Goal: Task Accomplishment & Management: Complete application form

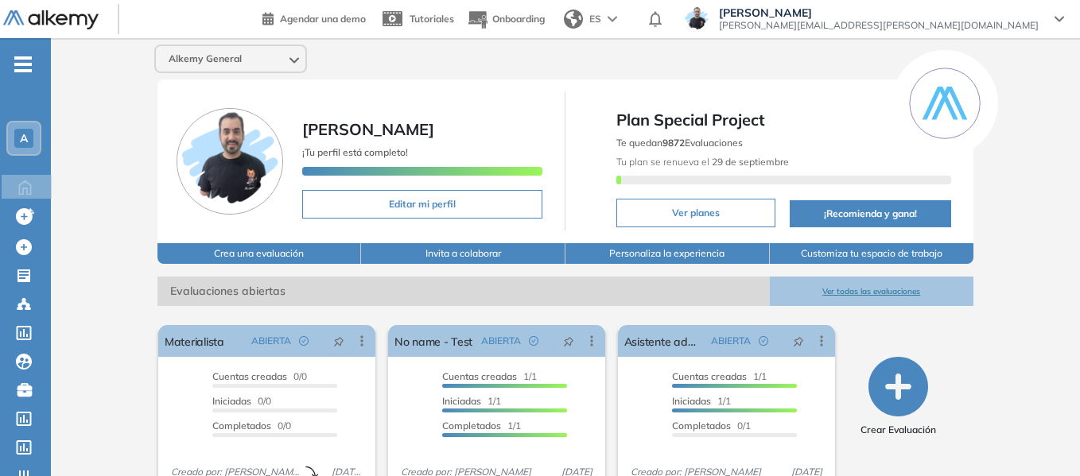
click at [34, 140] on div "A" at bounding box center [24, 138] width 32 height 32
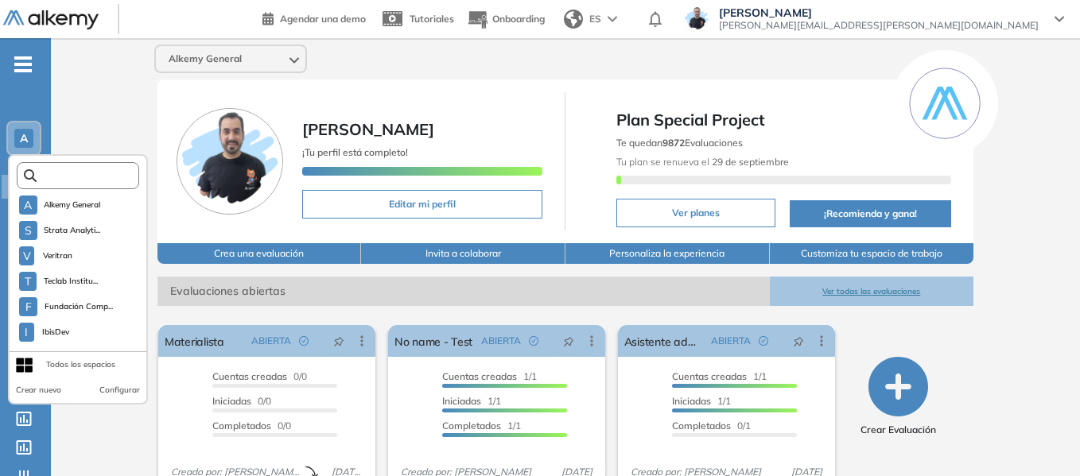
click at [71, 173] on input "text" at bounding box center [83, 176] width 92 height 12
type input "*"
click at [99, 82] on div "Alkemy General Miguel Gomez ¡Tu perfil está completo! Editar mi perfil Plan Spe…" at bounding box center [565, 390] width 1029 height 704
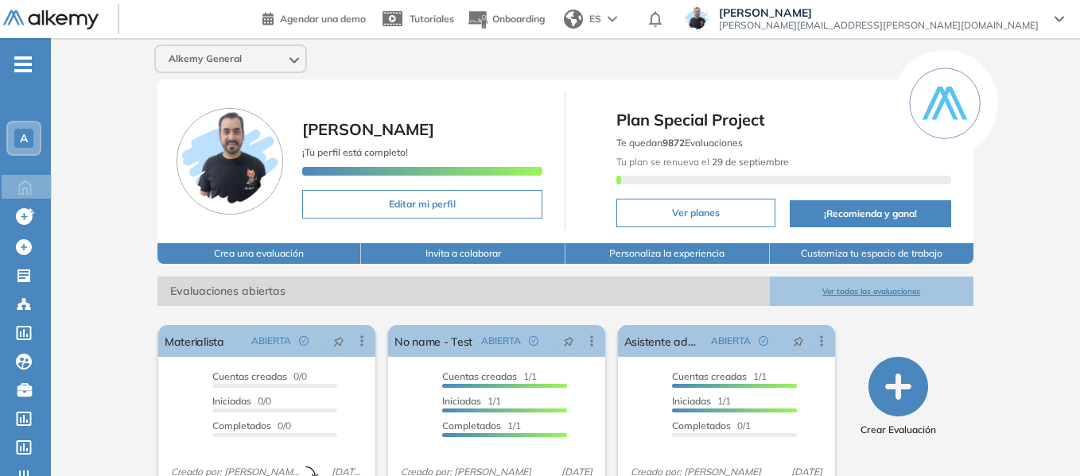
click at [28, 69] on span "-" at bounding box center [22, 62] width 17 height 13
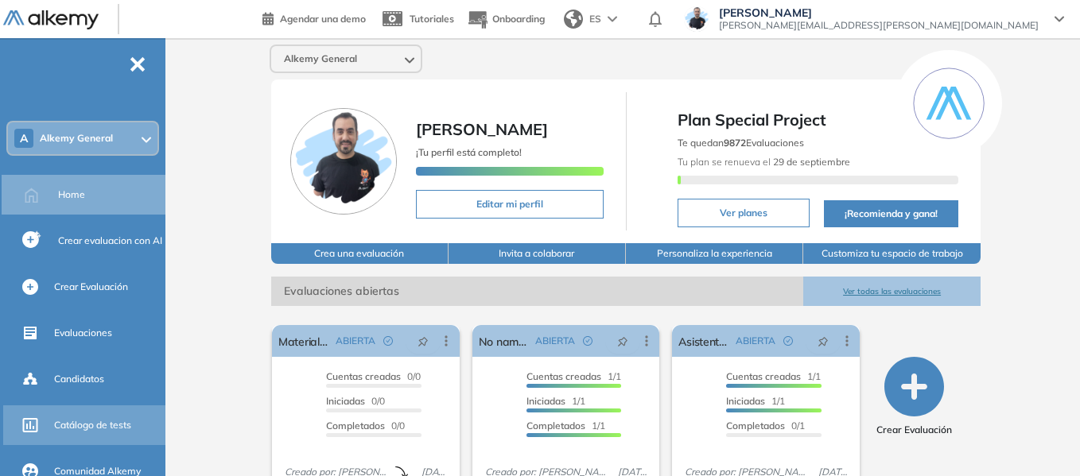
click at [102, 432] on span "Catálogo de tests" at bounding box center [92, 425] width 77 height 14
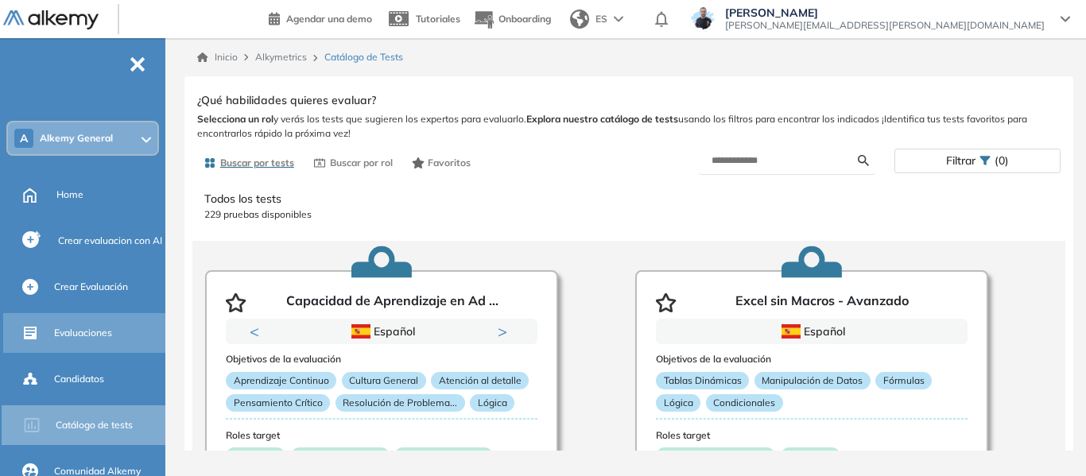
click at [87, 343] on div "Evaluaciones" at bounding box center [108, 333] width 108 height 27
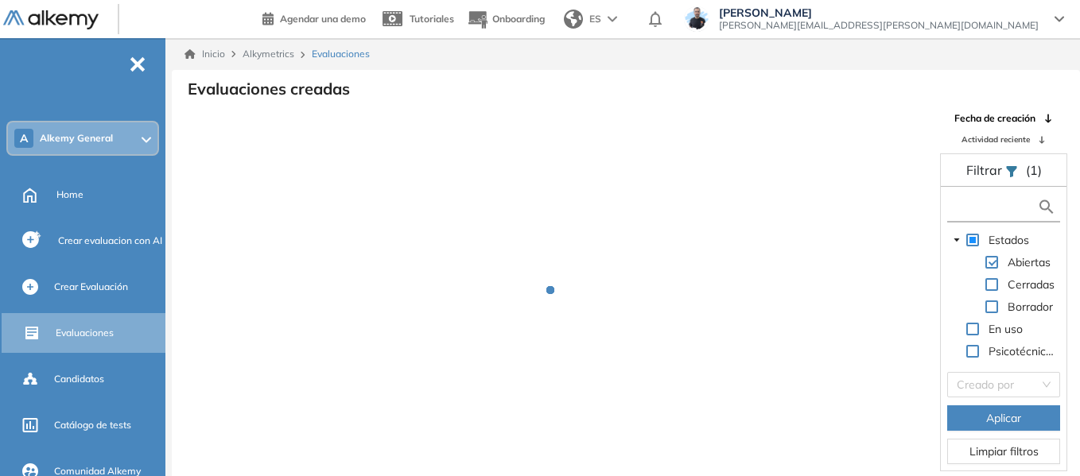
click at [985, 207] on input "text" at bounding box center [994, 207] width 86 height 17
type input "****"
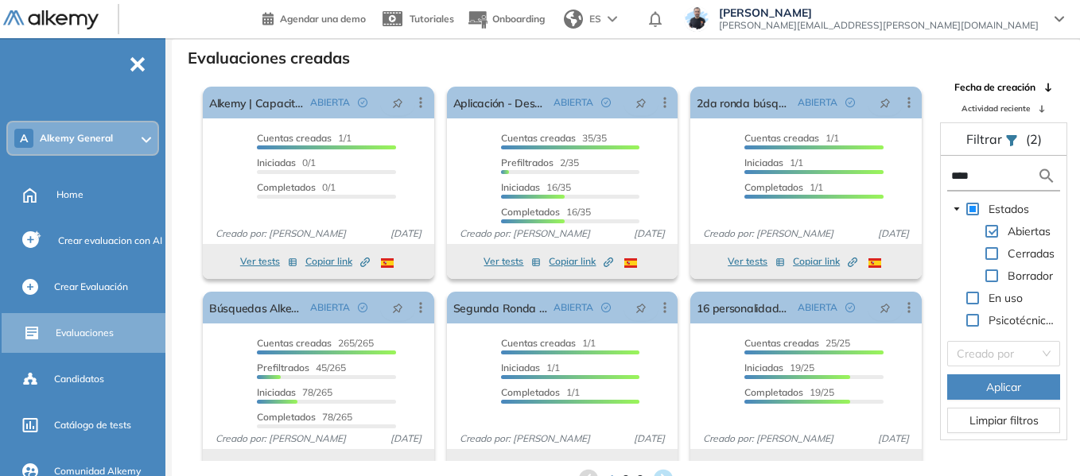
scroll to position [38, 0]
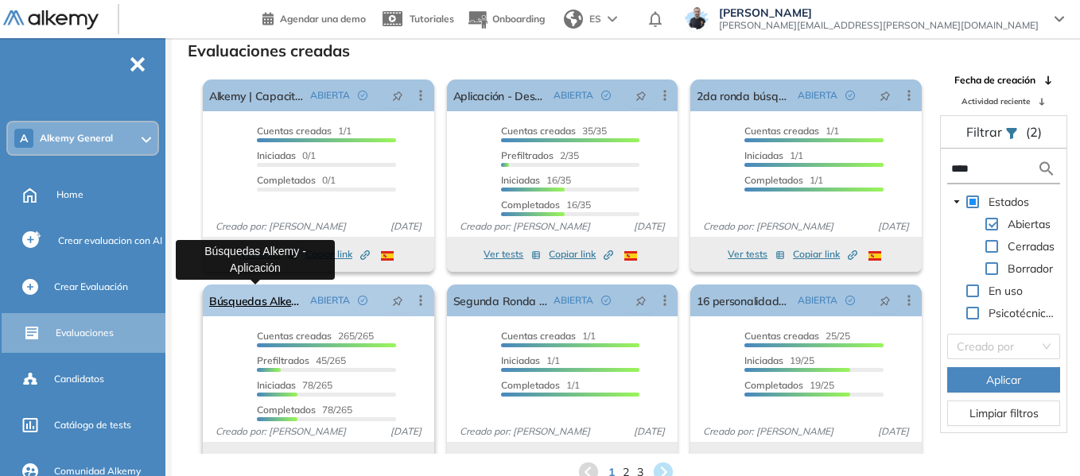
click at [251, 304] on link "Búsquedas Alkemy - Aplicación" at bounding box center [256, 301] width 95 height 32
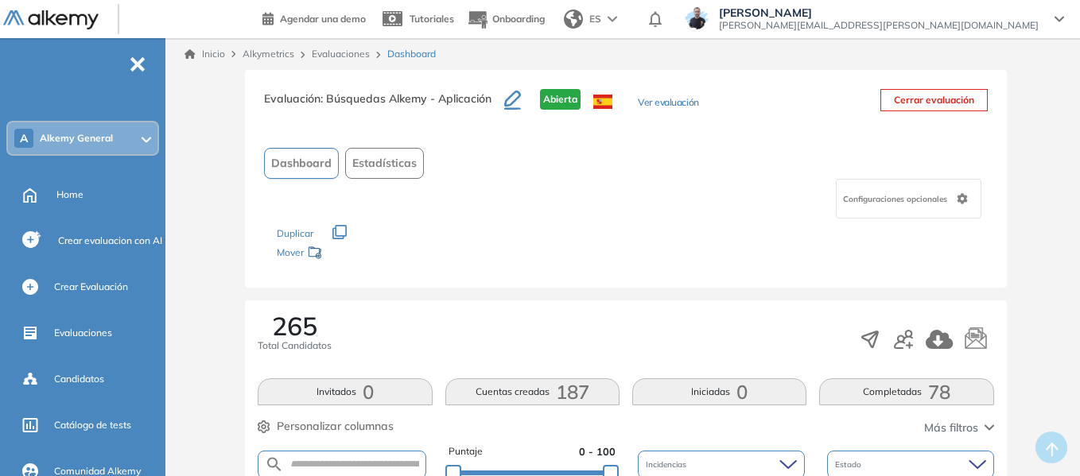
click at [677, 103] on button "Ver evaluación" at bounding box center [668, 103] width 60 height 17
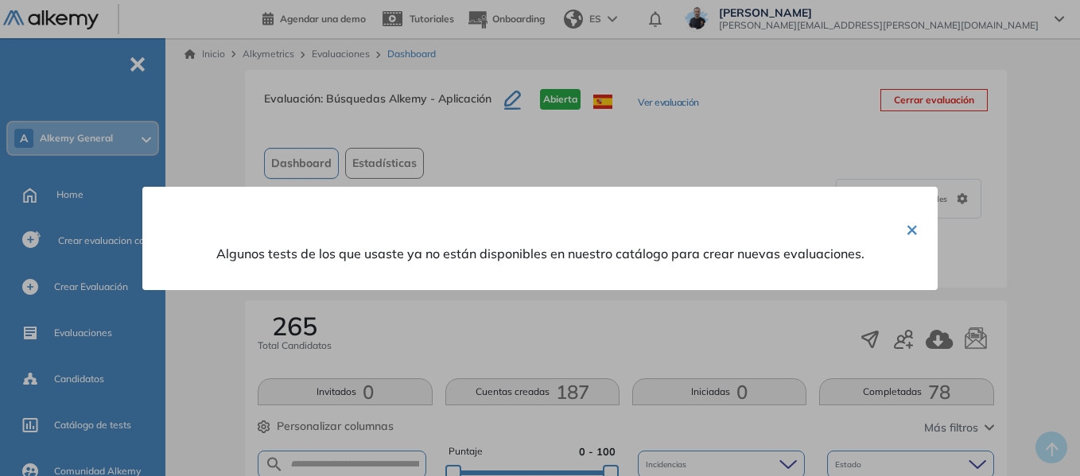
click at [906, 221] on button "×" at bounding box center [912, 228] width 13 height 31
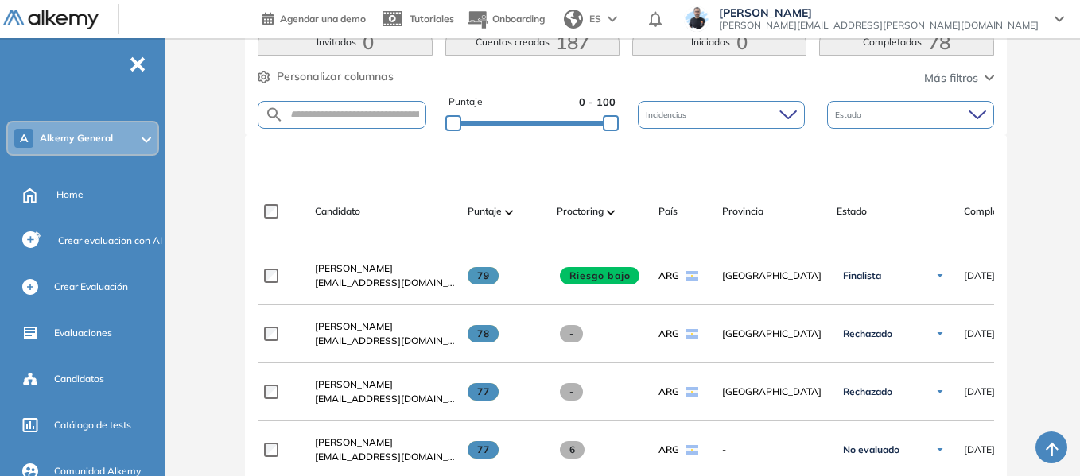
scroll to position [398, 0]
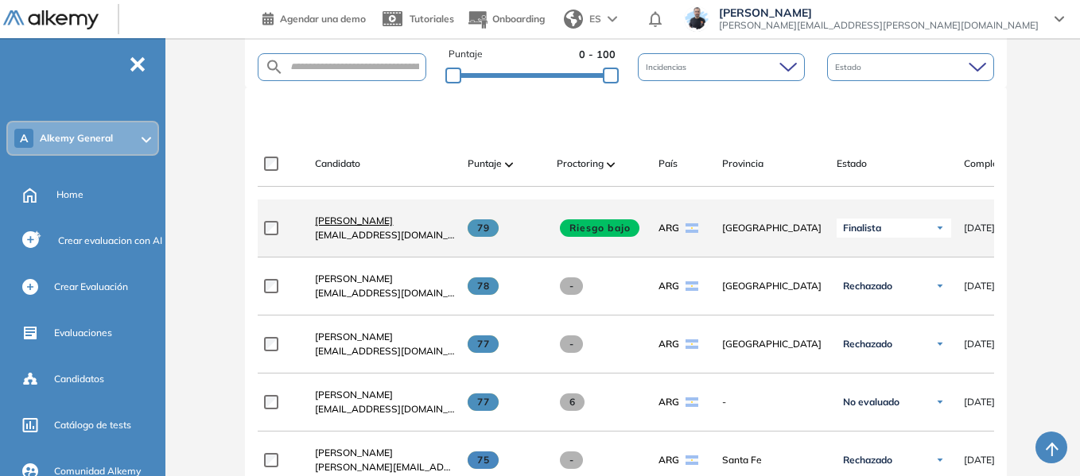
click at [376, 227] on span "Stefano Trento" at bounding box center [354, 221] width 78 height 12
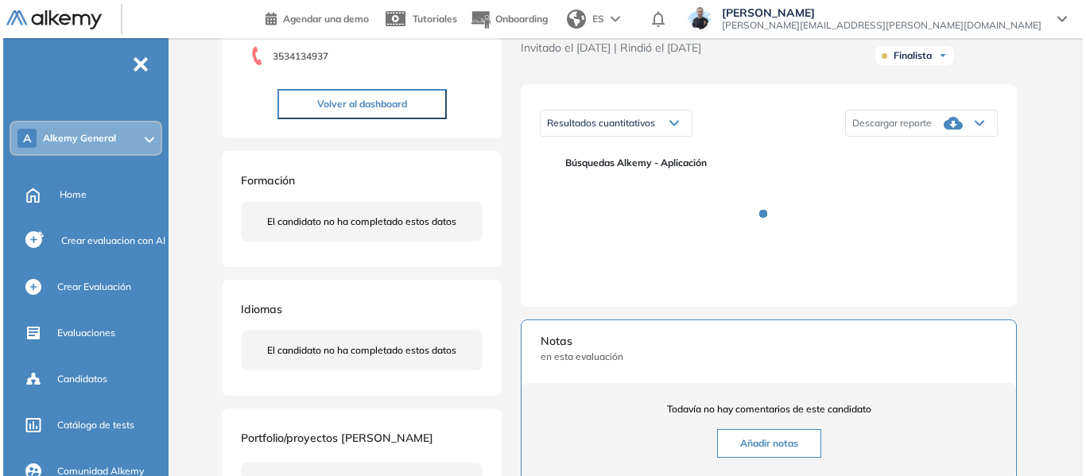
scroll to position [239, 0]
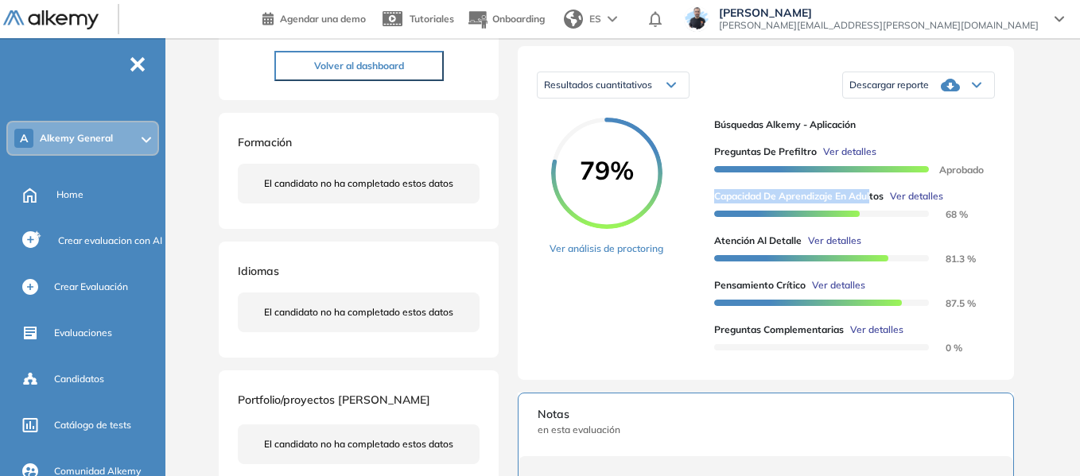
drag, startPoint x: 717, startPoint y: 212, endPoint x: 875, endPoint y: 200, distance: 158.8
click at [875, 200] on div "Preguntas de Prefiltro Ver detalles Aprobado Capacidad de Aprendizaje en Adulto…" at bounding box center [848, 243] width 268 height 223
click at [902, 337] on span "Ver detalles" at bounding box center [876, 330] width 53 height 14
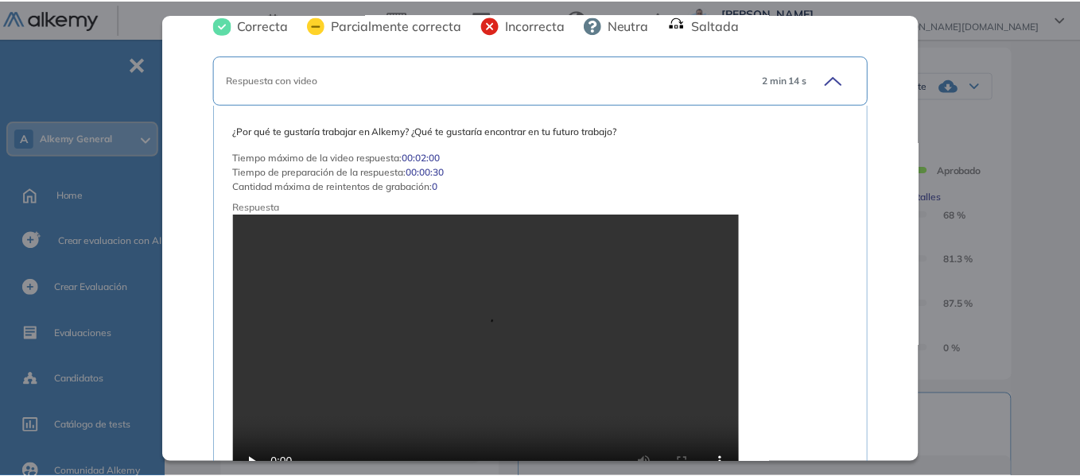
scroll to position [0, 0]
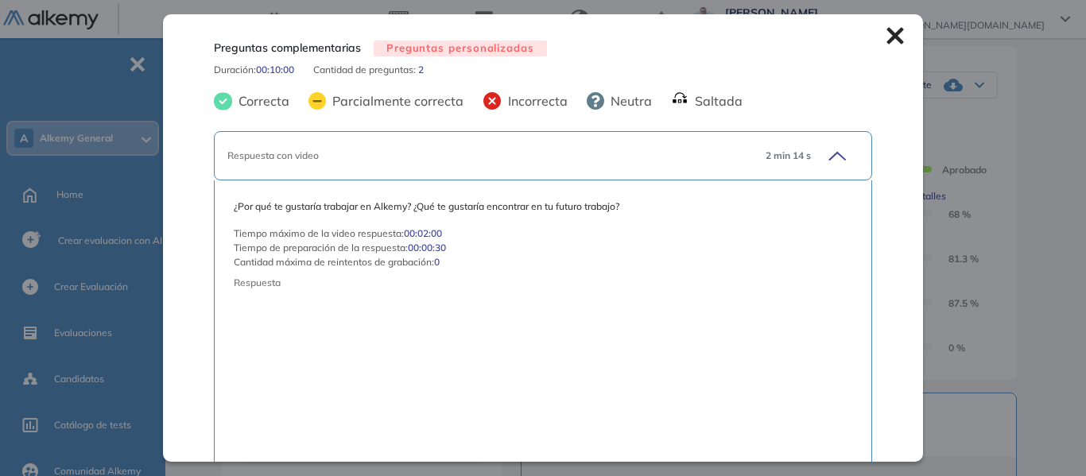
click at [887, 38] on icon at bounding box center [895, 36] width 17 height 17
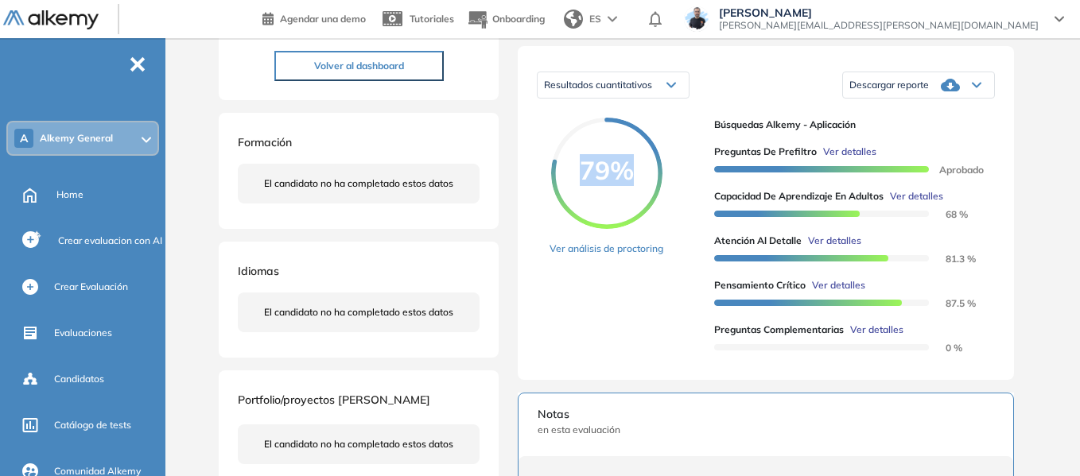
drag, startPoint x: 583, startPoint y: 195, endPoint x: 624, endPoint y: 187, distance: 42.1
click at [624, 183] on span "79%" at bounding box center [606, 169] width 111 height 25
click at [977, 97] on div "Descargar reporte" at bounding box center [918, 85] width 151 height 32
click at [915, 112] on li "Descargar informe completo" at bounding box center [909, 104] width 118 height 16
click at [121, 149] on div "A Alkemy General" at bounding box center [83, 138] width 150 height 32
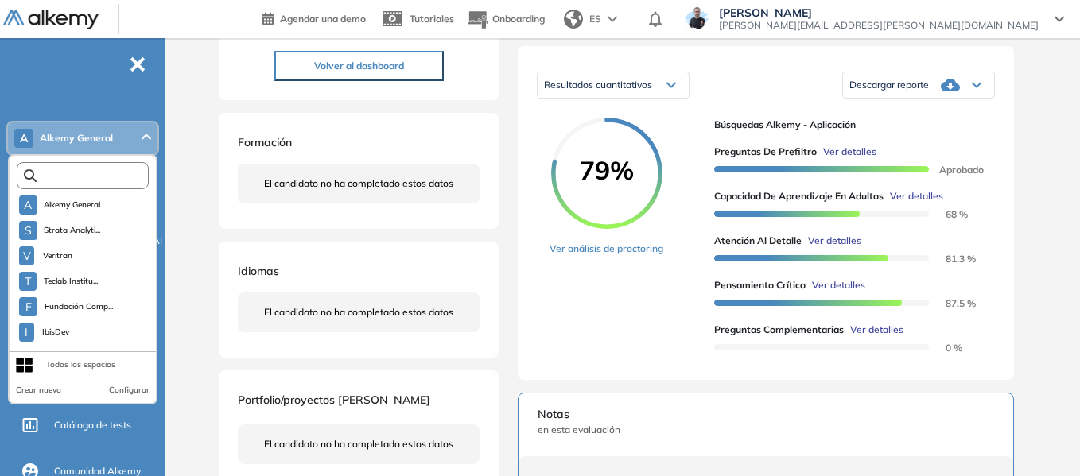
click at [94, 172] on input "text" at bounding box center [86, 176] width 99 height 12
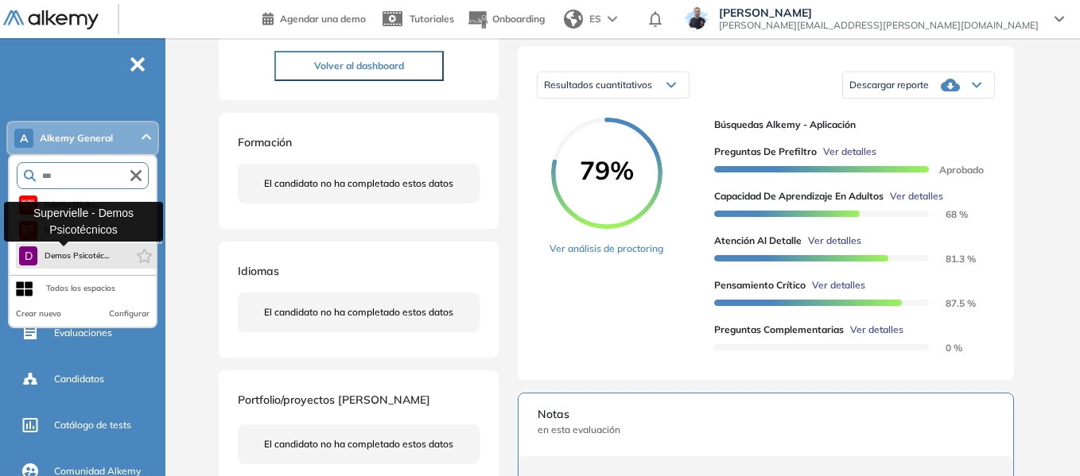
type input "***"
click at [80, 259] on span "Demos Psicotéc..." at bounding box center [76, 256] width 65 height 13
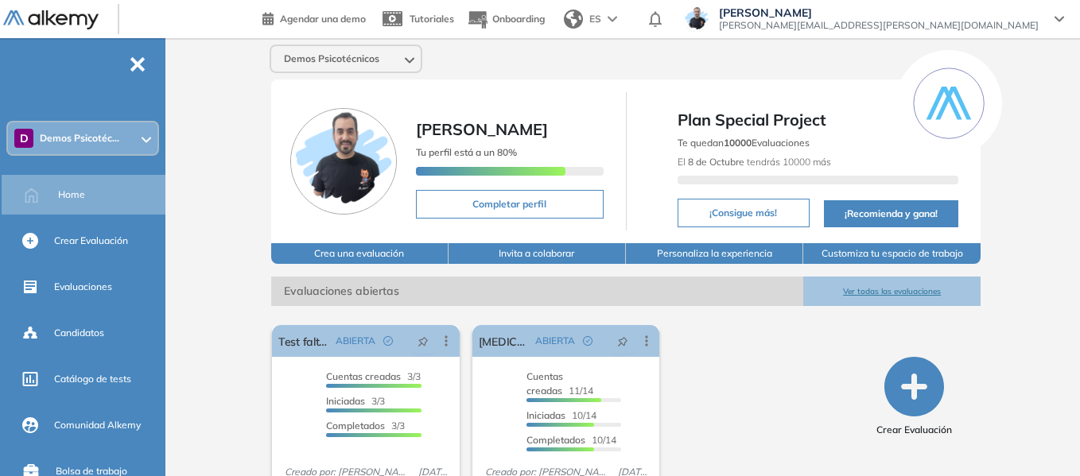
click at [204, 118] on div "Demos Psicotécnicos Miguel Gomez Tu perfil está a un 80% Completar perfil Plan …" at bounding box center [626, 287] width 908 height 499
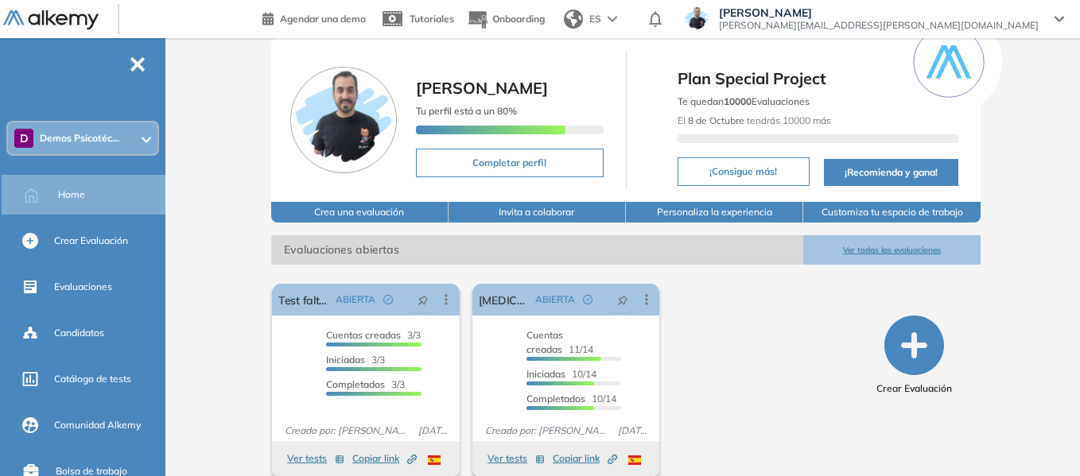
scroll to position [60, 0]
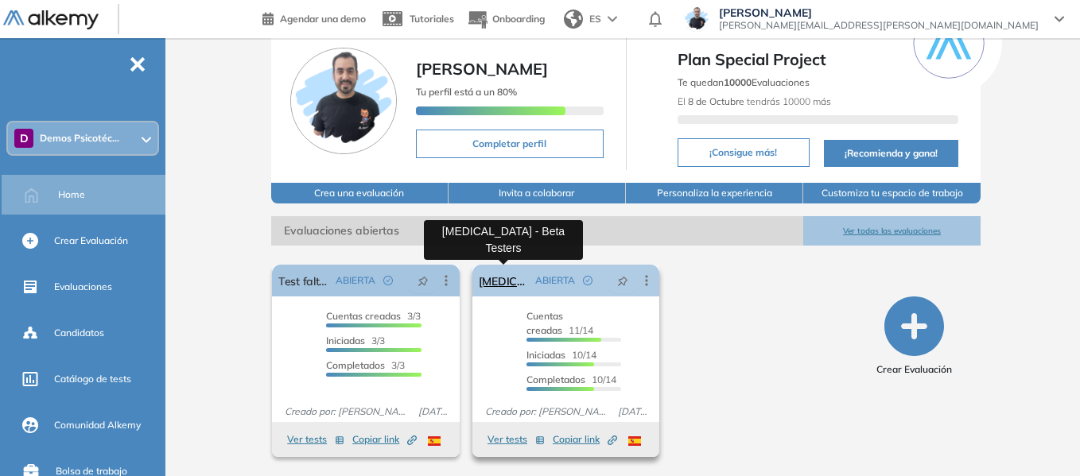
click at [512, 283] on link "Test Psicológico - Beta Testers" at bounding box center [504, 281] width 51 height 32
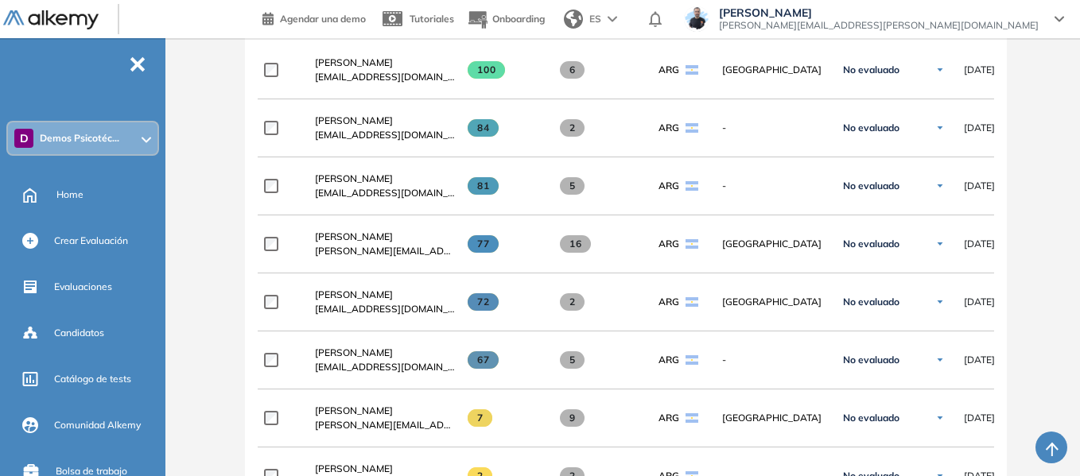
scroll to position [557, 0]
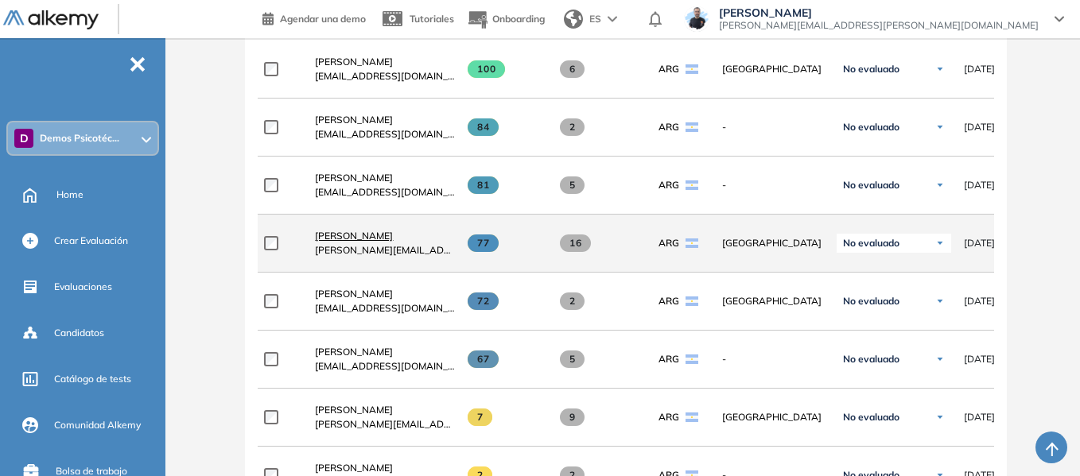
click at [368, 242] on span "Santino Monachesi" at bounding box center [354, 236] width 78 height 12
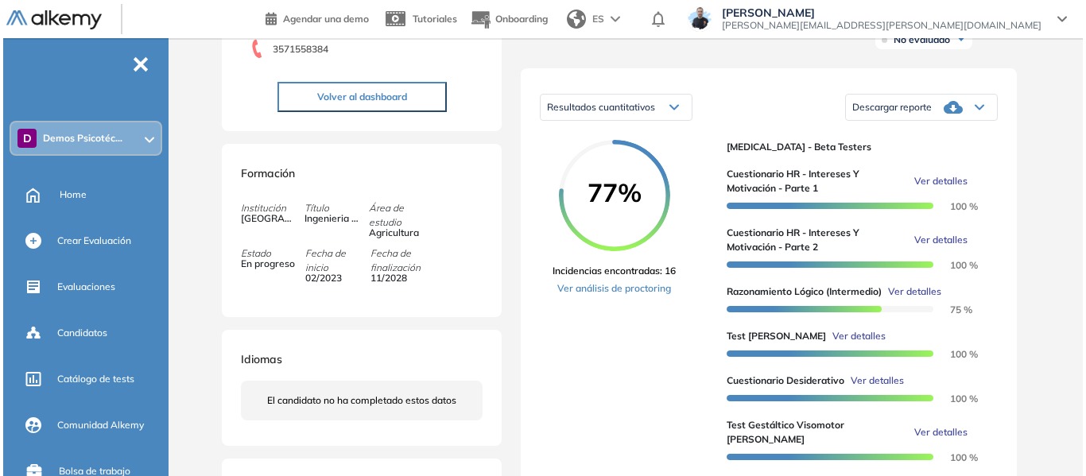
scroll to position [398, 0]
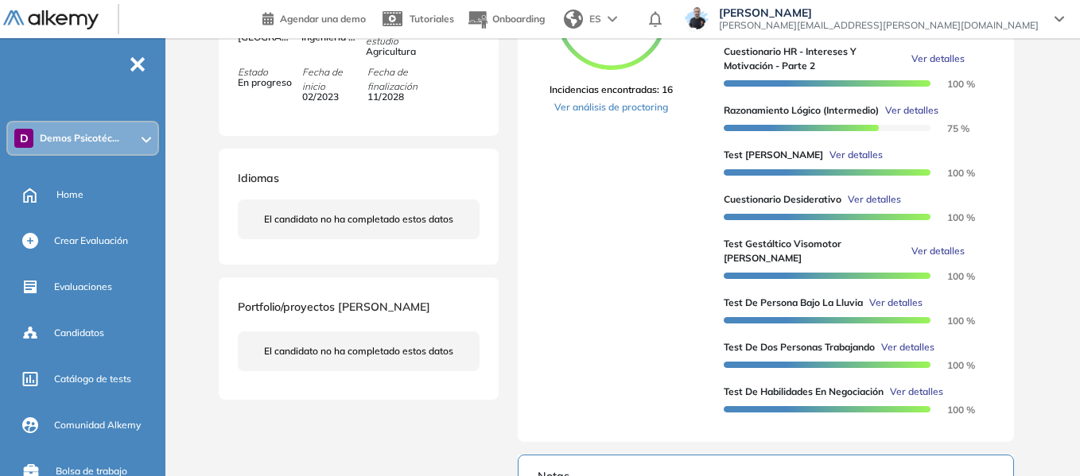
click at [847, 162] on span "Ver detalles" at bounding box center [855, 155] width 53 height 14
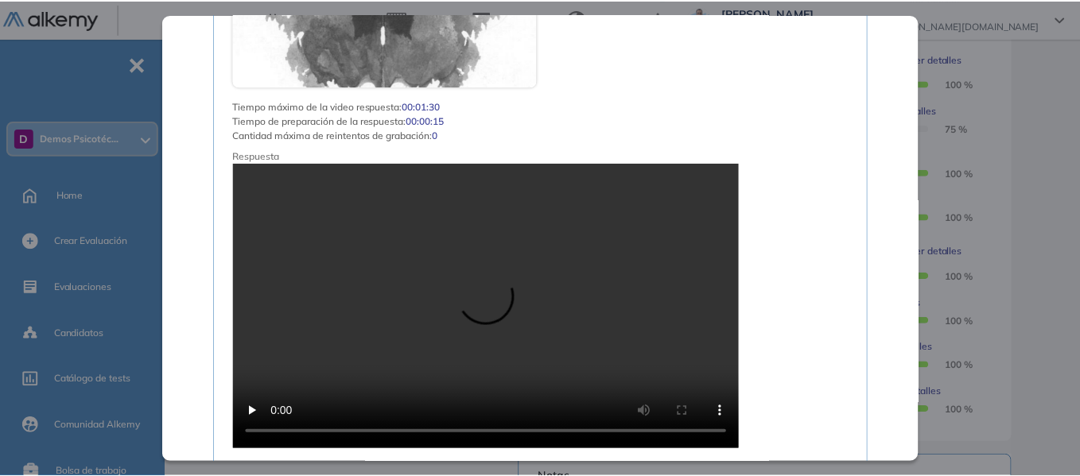
scroll to position [1272, 0]
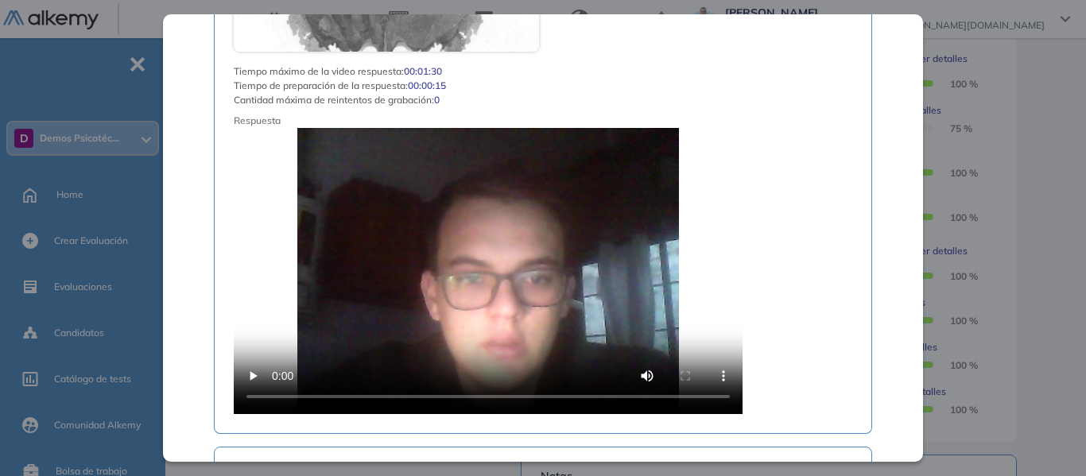
click at [1008, 130] on div "Test de Zulliger Recursos Humanos y Capacitación Intermedio Idiomas Objetivos P…" at bounding box center [629, 248] width 827 height 1152
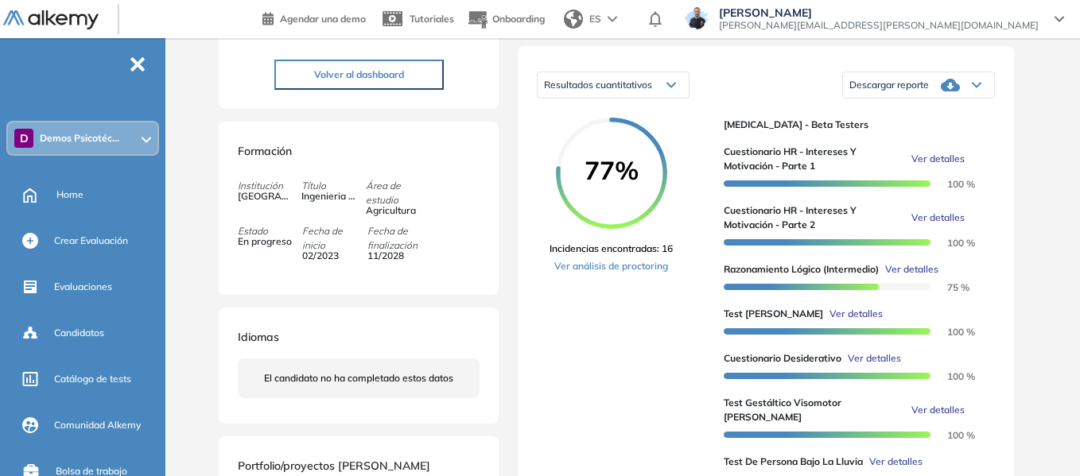
scroll to position [0, 0]
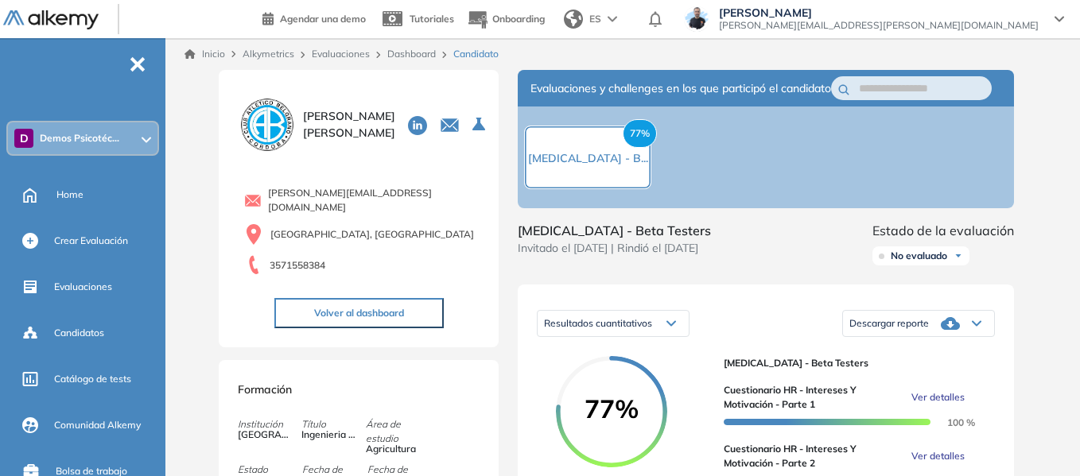
click at [68, 142] on span "Demos Psicotéc..." at bounding box center [80, 138] width 80 height 13
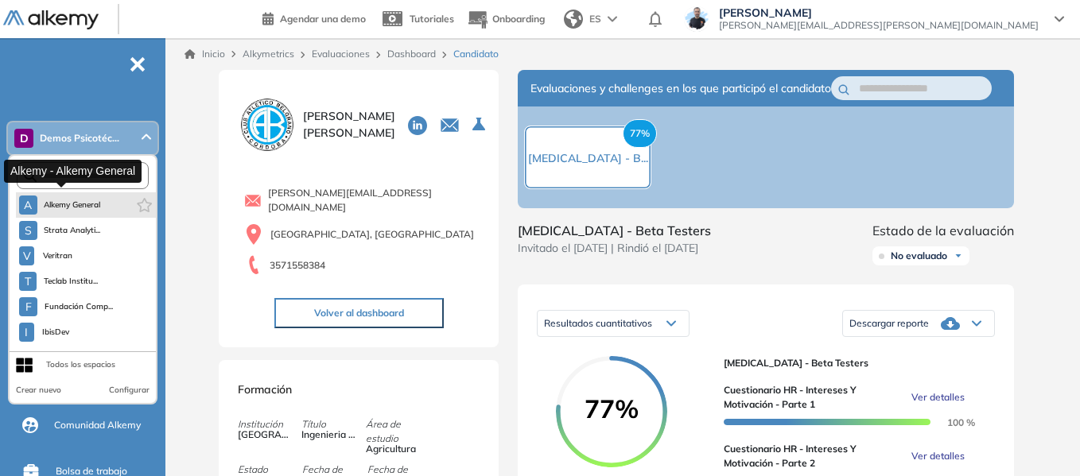
click at [78, 202] on span "Alkemy General" at bounding box center [72, 205] width 57 height 13
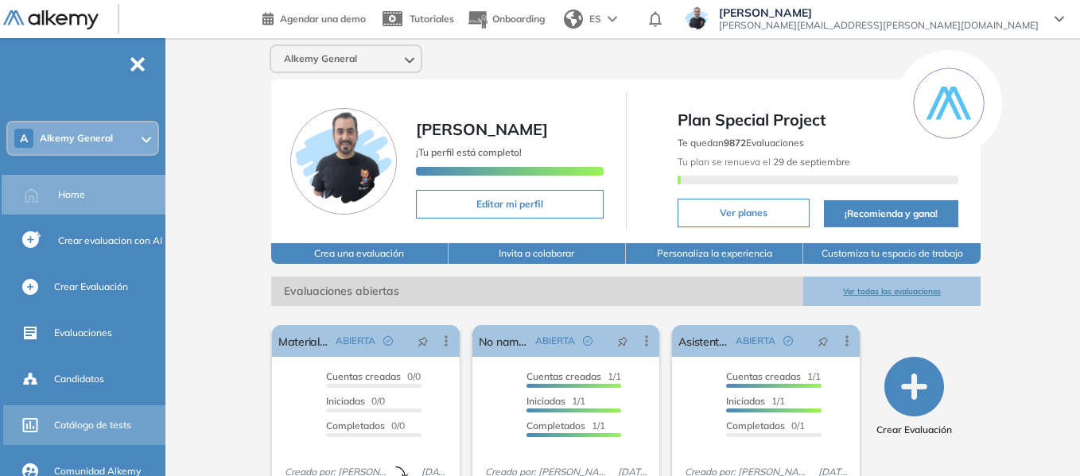
click at [120, 423] on span "Catálogo de tests" at bounding box center [92, 425] width 77 height 14
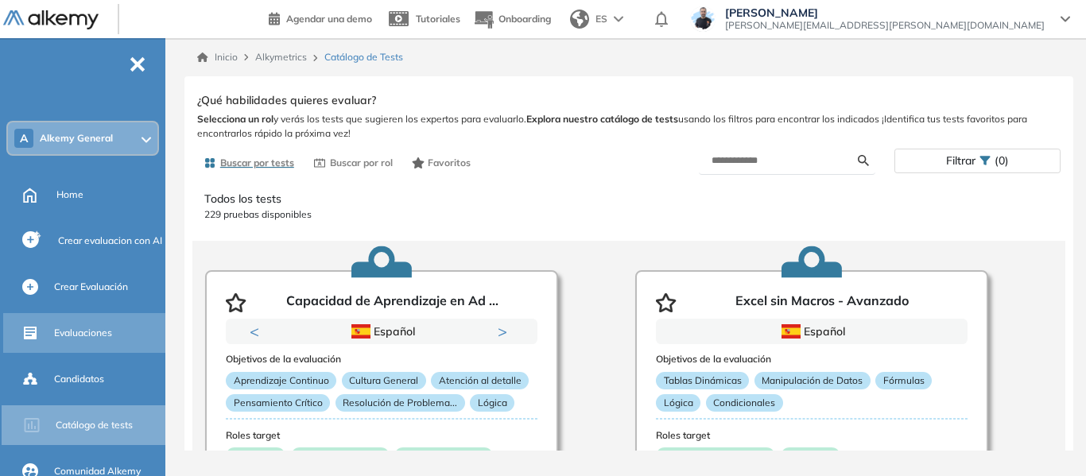
click at [99, 337] on span "Evaluaciones" at bounding box center [83, 333] width 58 height 14
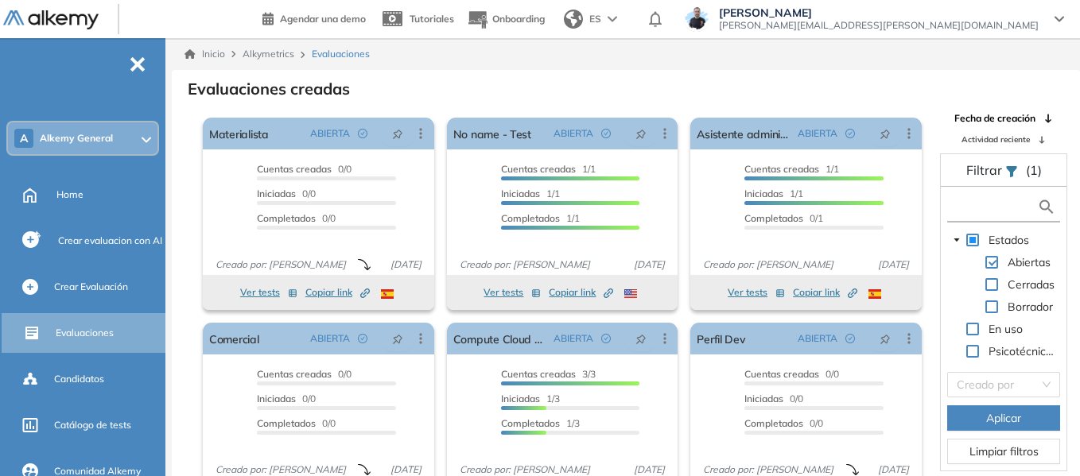
click at [960, 204] on input "text" at bounding box center [994, 207] width 86 height 17
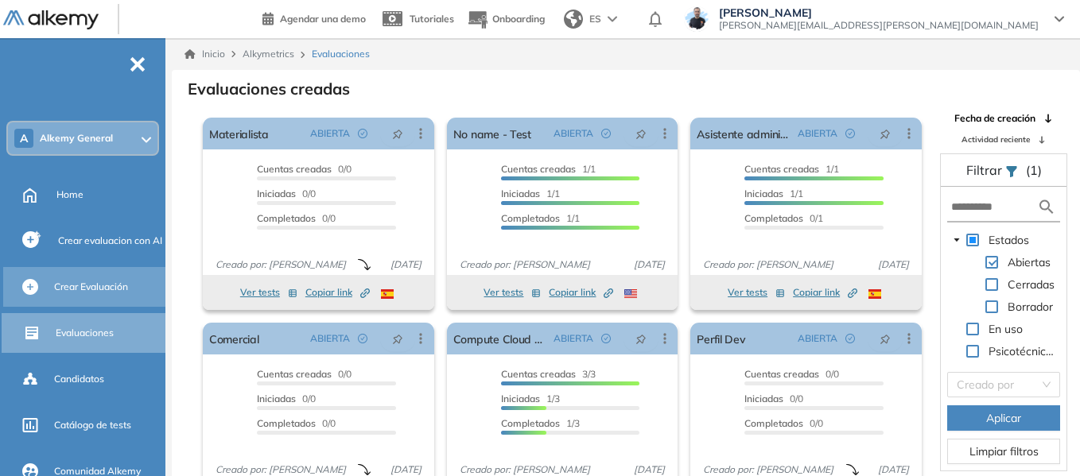
click at [108, 288] on span "Crear Evaluación" at bounding box center [91, 287] width 74 height 14
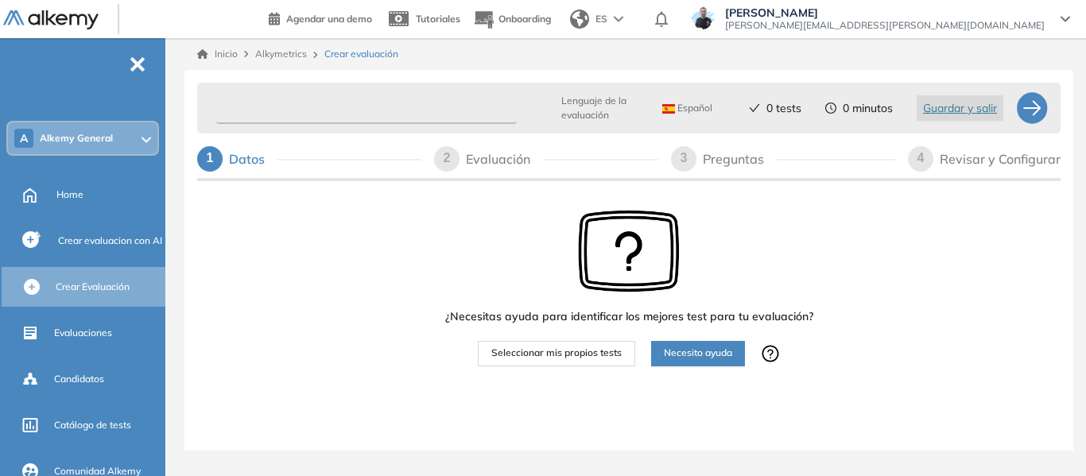
click at [402, 114] on input "text" at bounding box center [366, 108] width 301 height 31
type input "*********"
click at [619, 359] on span "Seleccionar mis propios tests" at bounding box center [556, 353] width 130 height 15
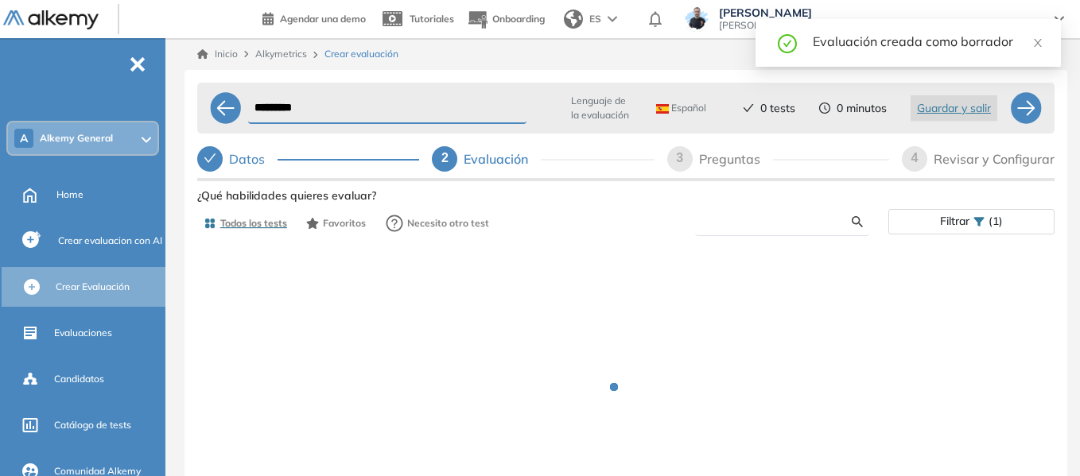
click at [770, 223] on input "text" at bounding box center [780, 222] width 144 height 14
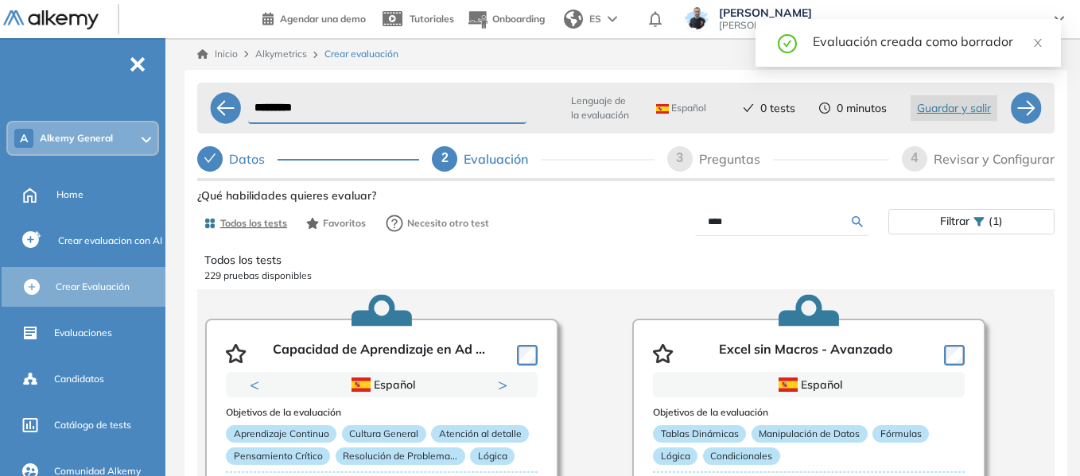
type input "****"
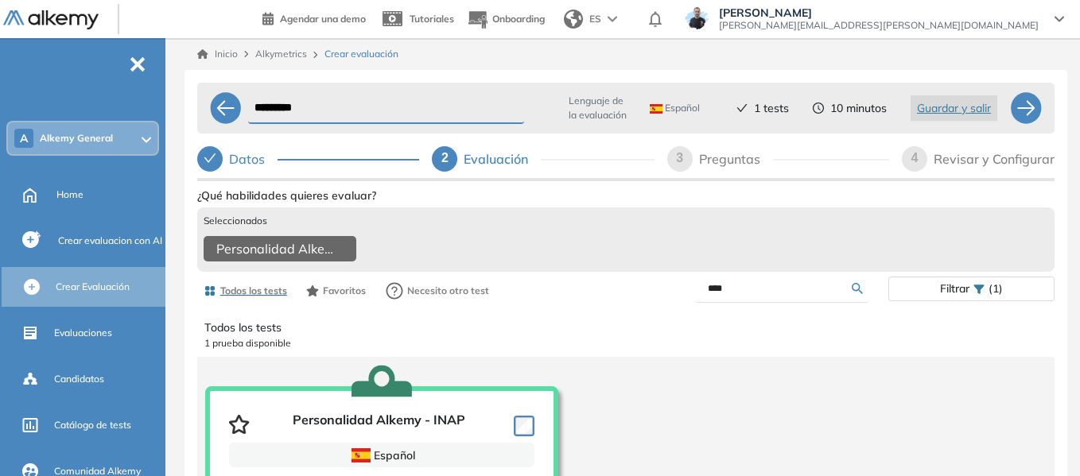
drag, startPoint x: 743, startPoint y: 305, endPoint x: 671, endPoint y: 297, distance: 72.1
click at [671, 297] on div "****" at bounding box center [757, 289] width 262 height 28
type input "*****"
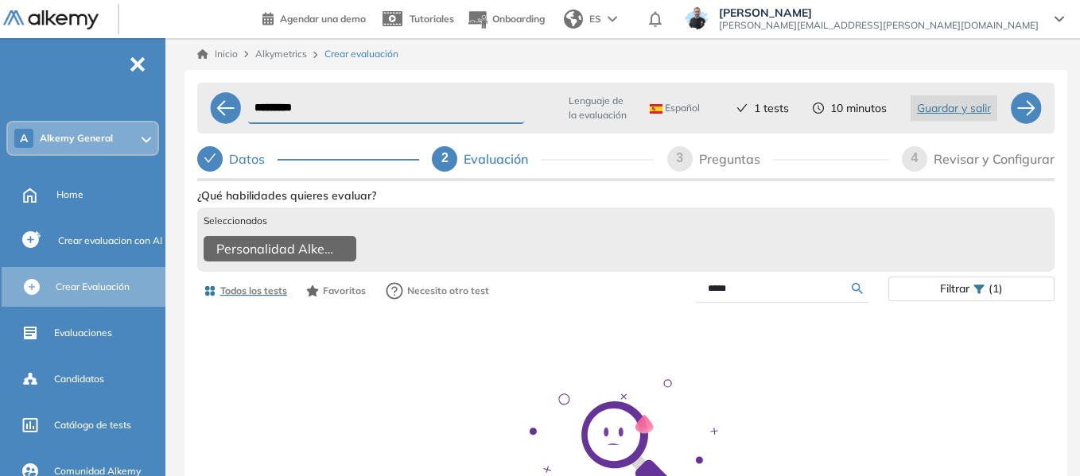
drag, startPoint x: 734, startPoint y: 303, endPoint x: 658, endPoint y: 293, distance: 76.9
click at [658, 293] on div "*****" at bounding box center [757, 289] width 262 height 28
type input "****"
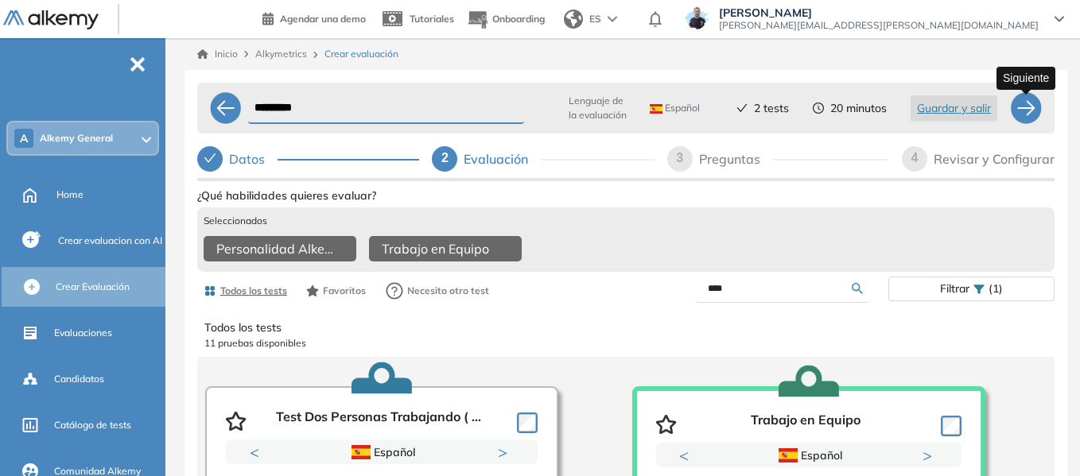
click at [1041, 113] on div at bounding box center [1026, 108] width 32 height 32
select select "*****"
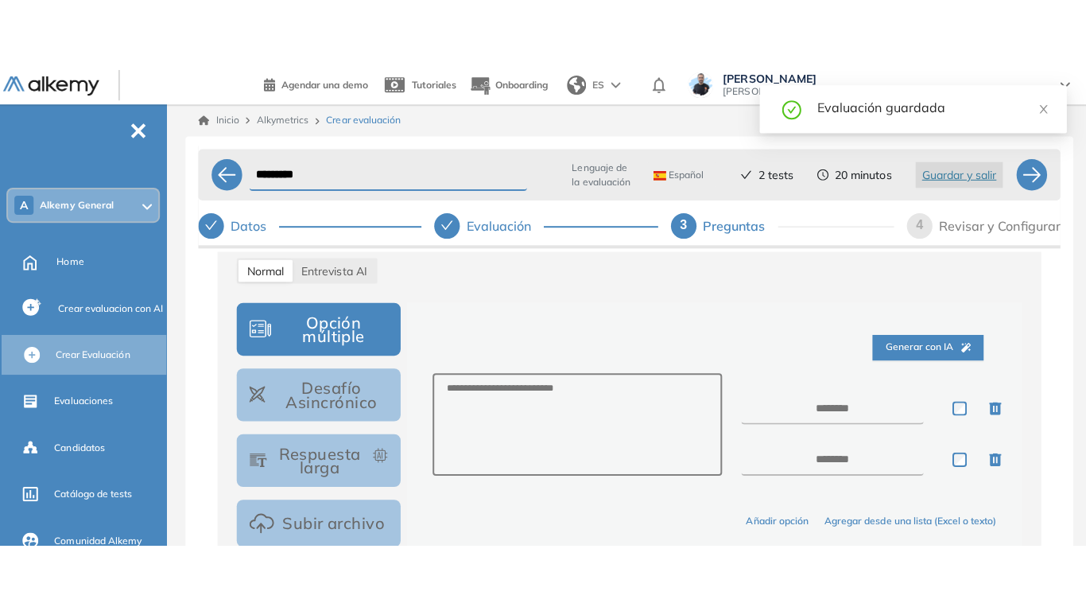
scroll to position [159, 0]
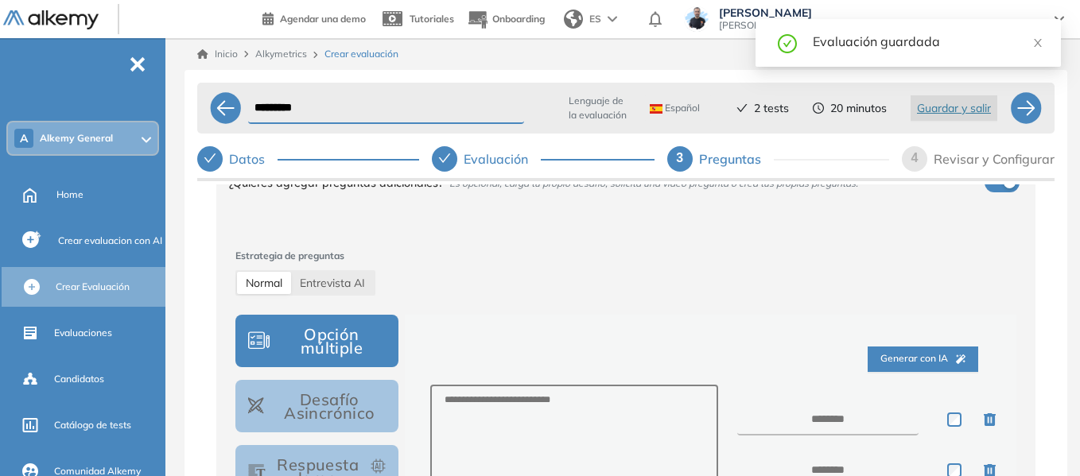
click at [203, 275] on div "¿Quieres agregar preguntas de prefiltro? Es opcional, filtra automaticamente po…" at bounding box center [625, 436] width 857 height 739
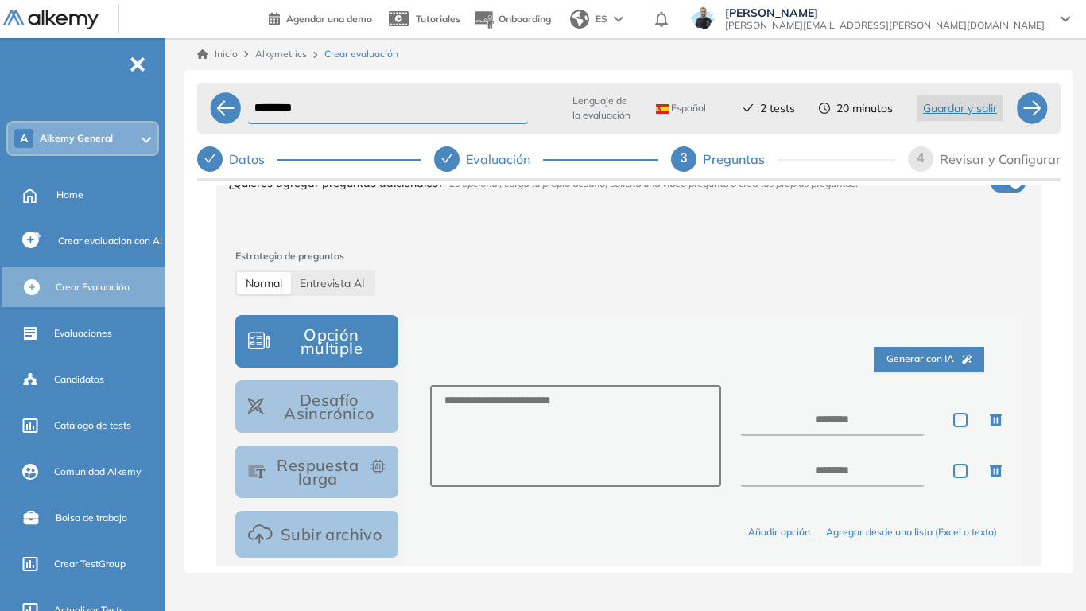
scroll to position [239, 0]
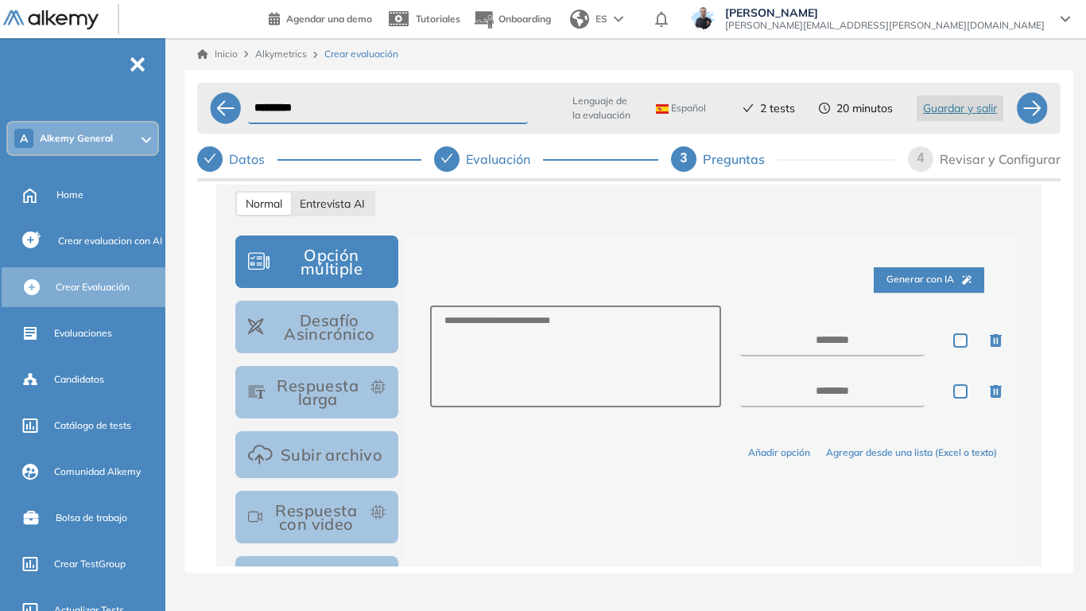
click at [332, 202] on span "Entrevista AI" at bounding box center [332, 203] width 65 height 14
select select "***"
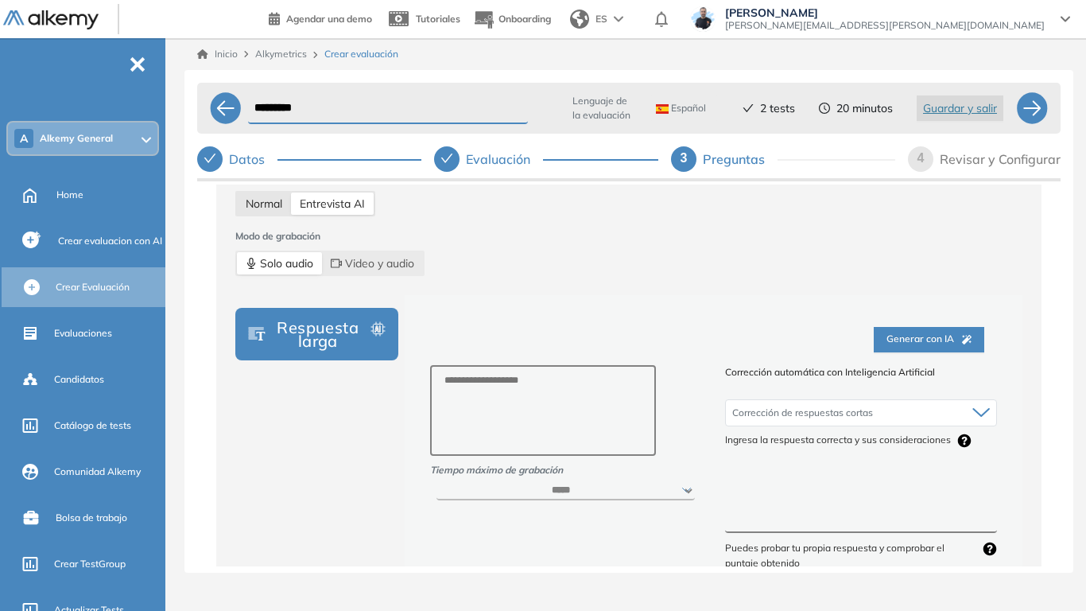
click at [276, 204] on span "Normal" at bounding box center [264, 203] width 37 height 14
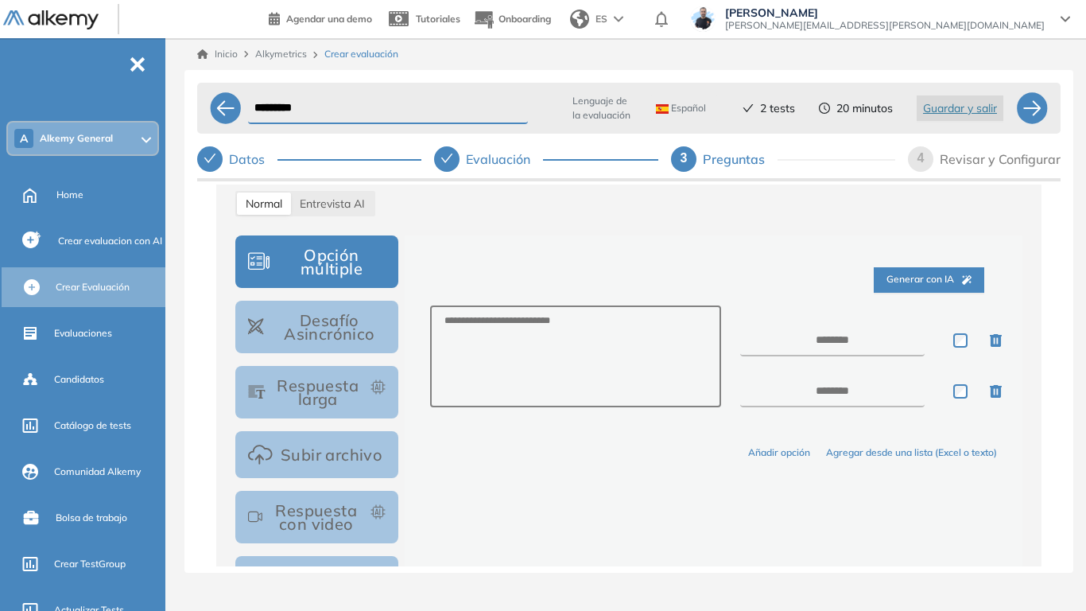
click at [922, 274] on span "Generar con IA" at bounding box center [929, 279] width 85 height 15
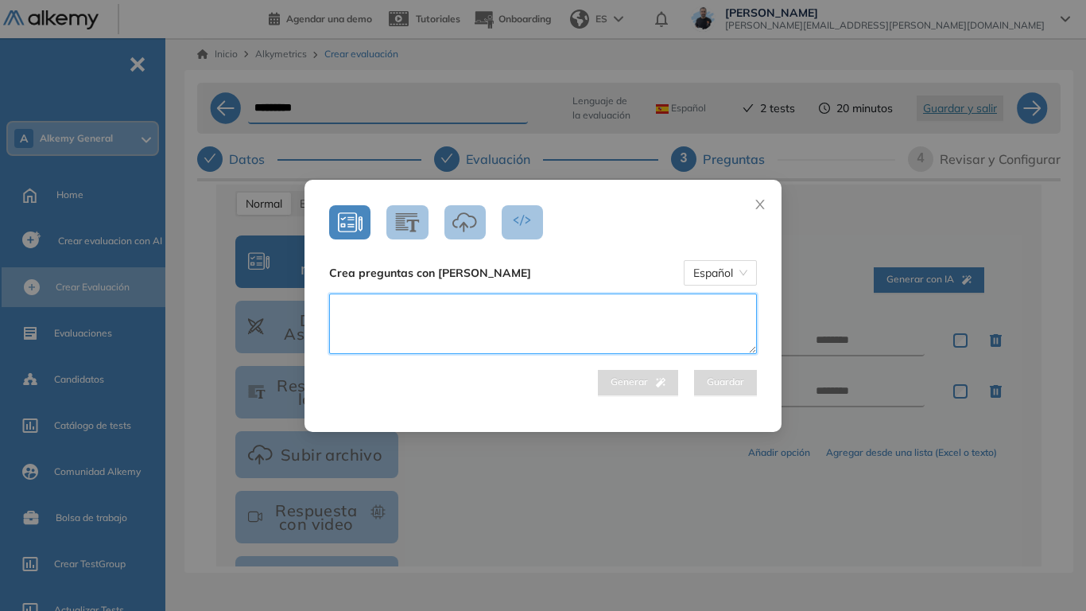
click at [522, 304] on textarea at bounding box center [543, 323] width 428 height 60
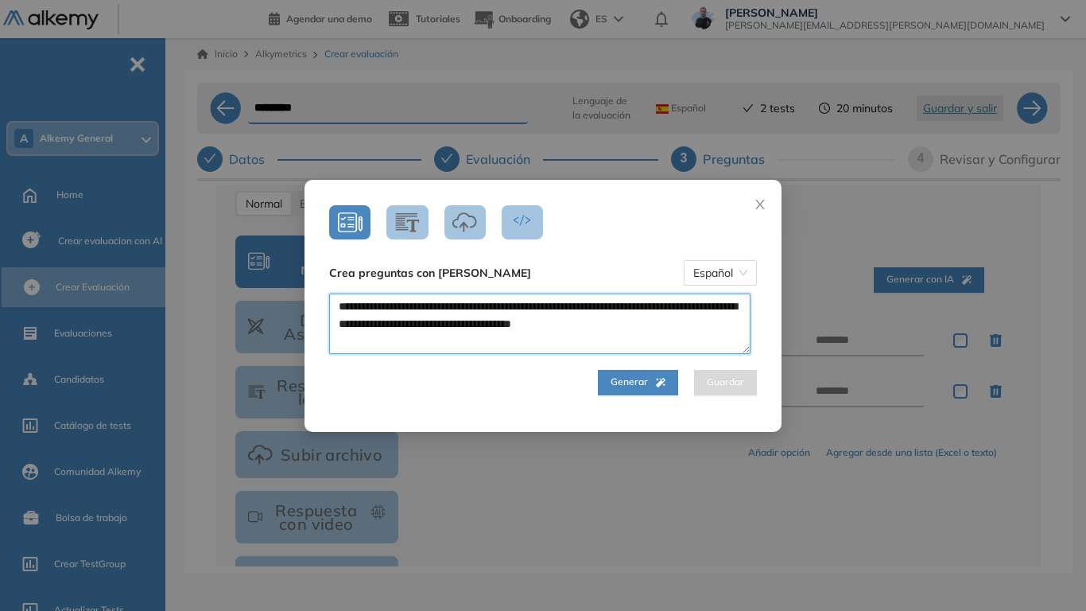
type textarea "**********"
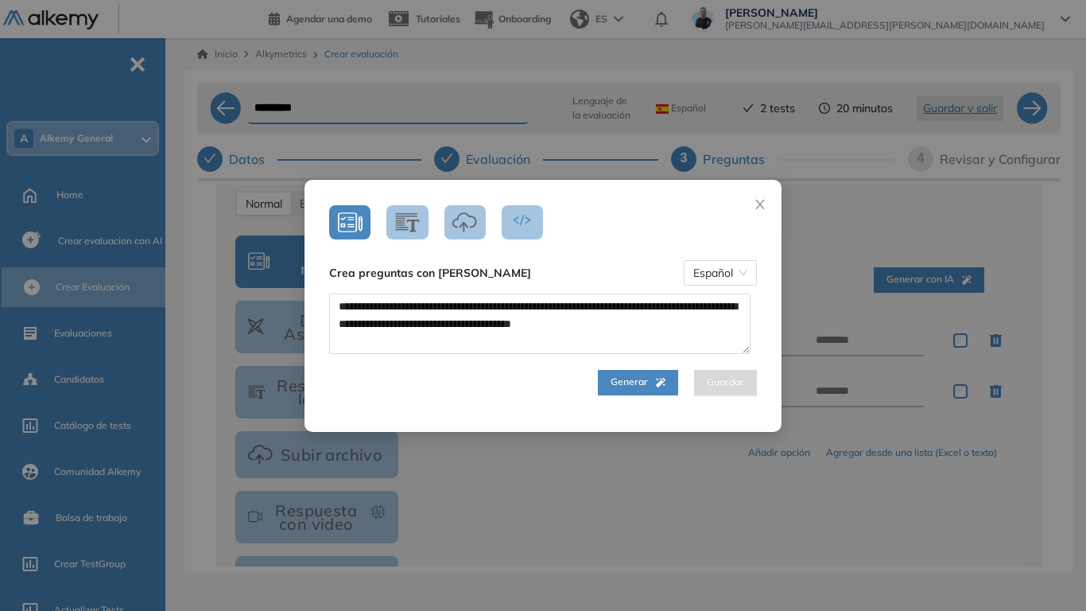
click at [654, 387] on span "Generar" at bounding box center [638, 382] width 55 height 15
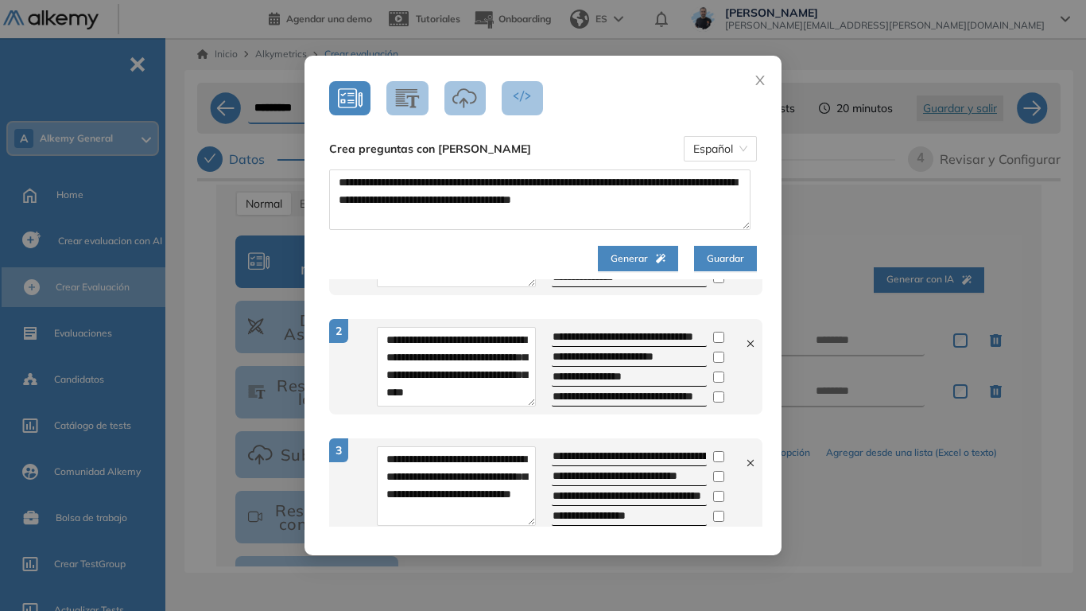
scroll to position [0, 0]
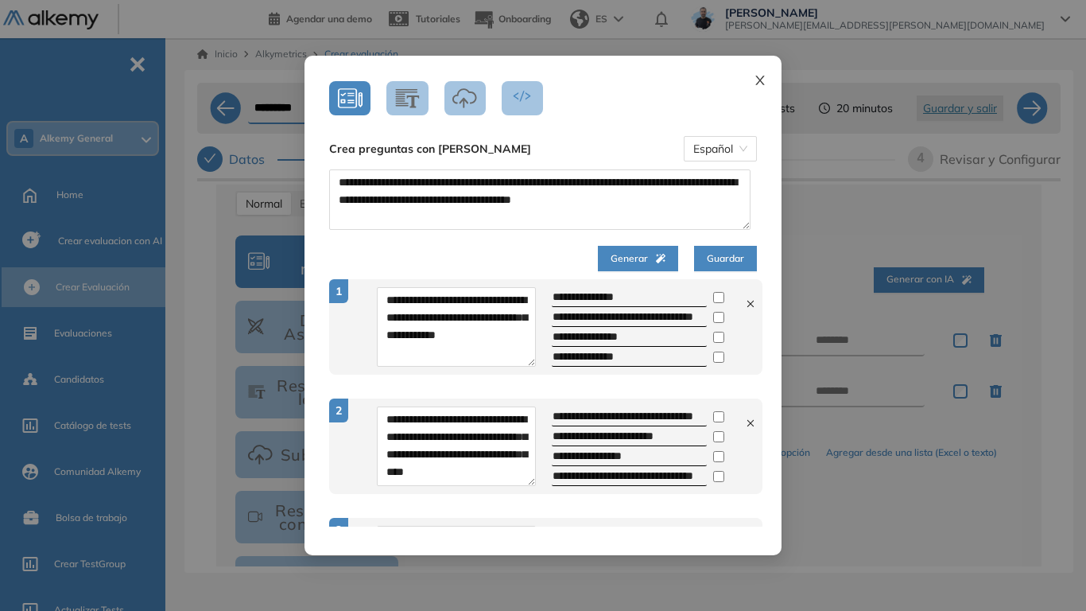
click at [762, 77] on icon "close" at bounding box center [760, 80] width 13 height 13
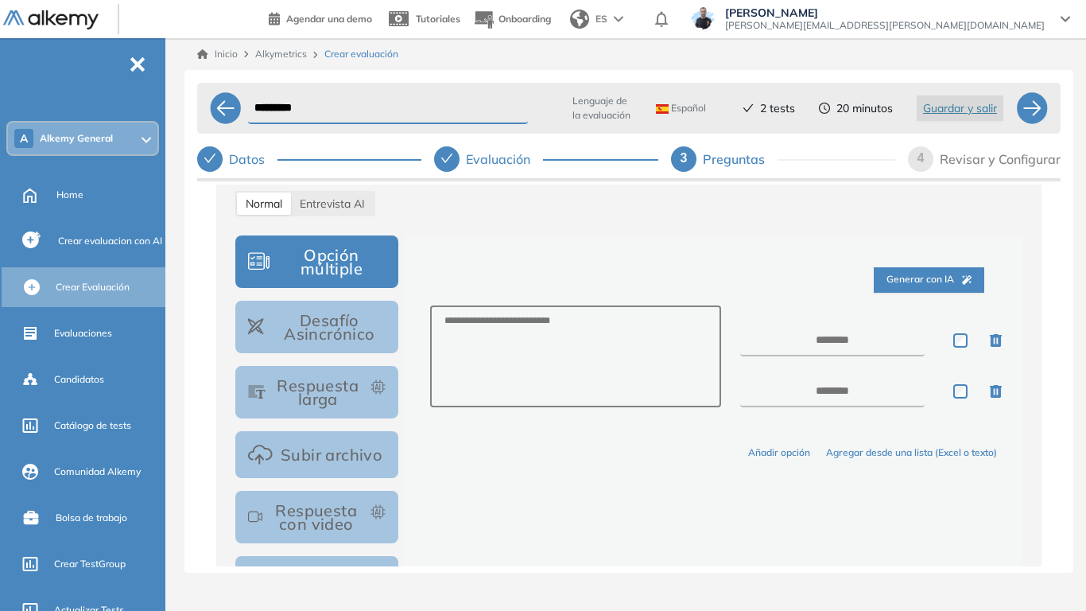
click at [94, 133] on span "Alkemy General" at bounding box center [76, 138] width 73 height 13
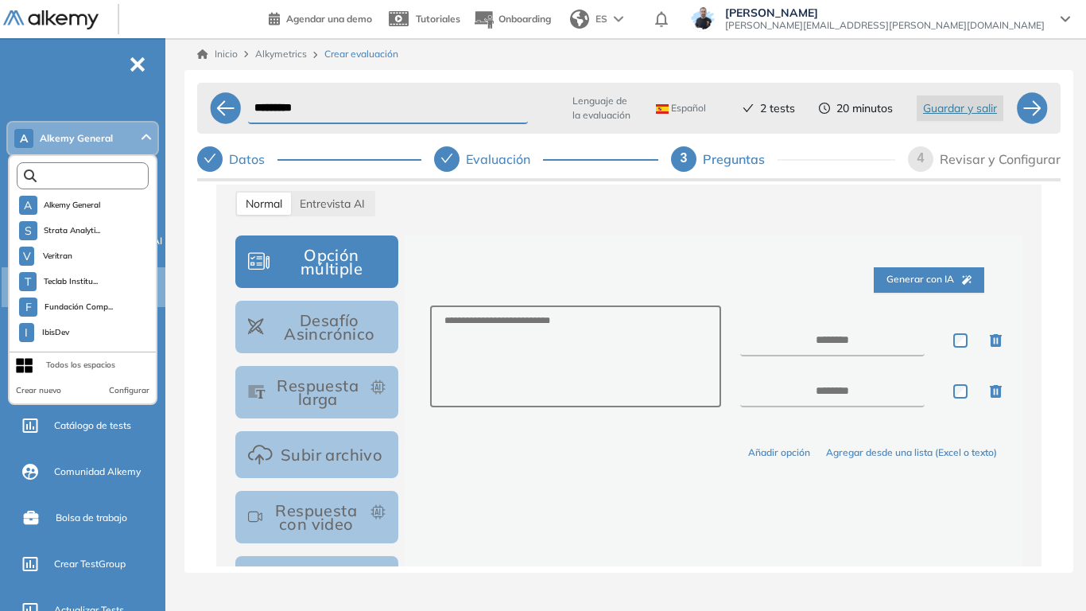
click at [87, 174] on input "text" at bounding box center [86, 176] width 99 height 12
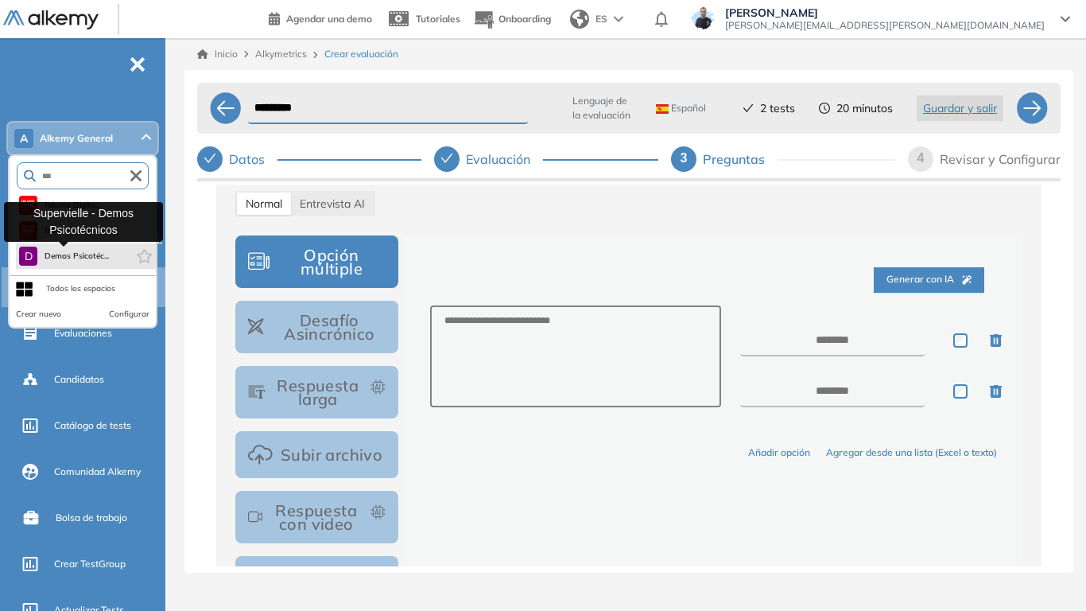
type input "***"
click at [90, 260] on span "Demos Psicotéc..." at bounding box center [76, 256] width 65 height 13
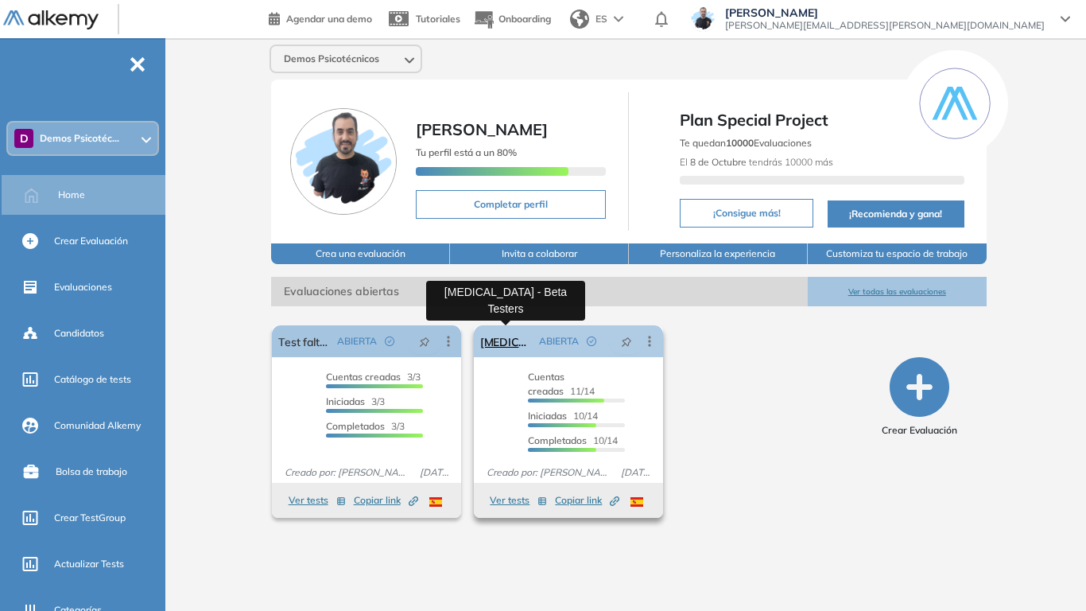
click at [507, 340] on link "Test Psicológico - Beta Testers" at bounding box center [506, 341] width 52 height 32
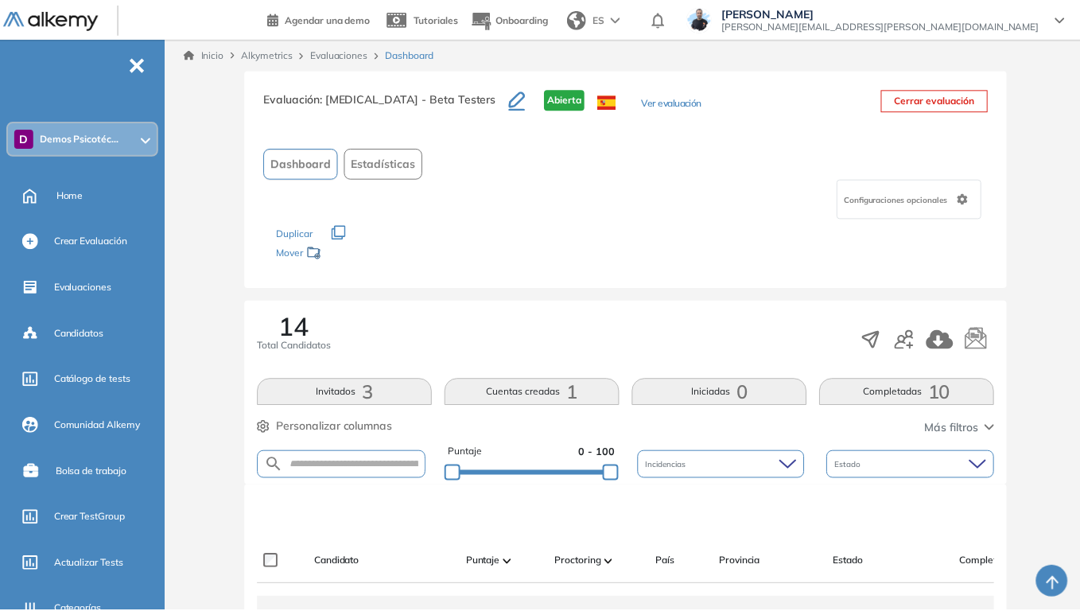
scroll to position [318, 0]
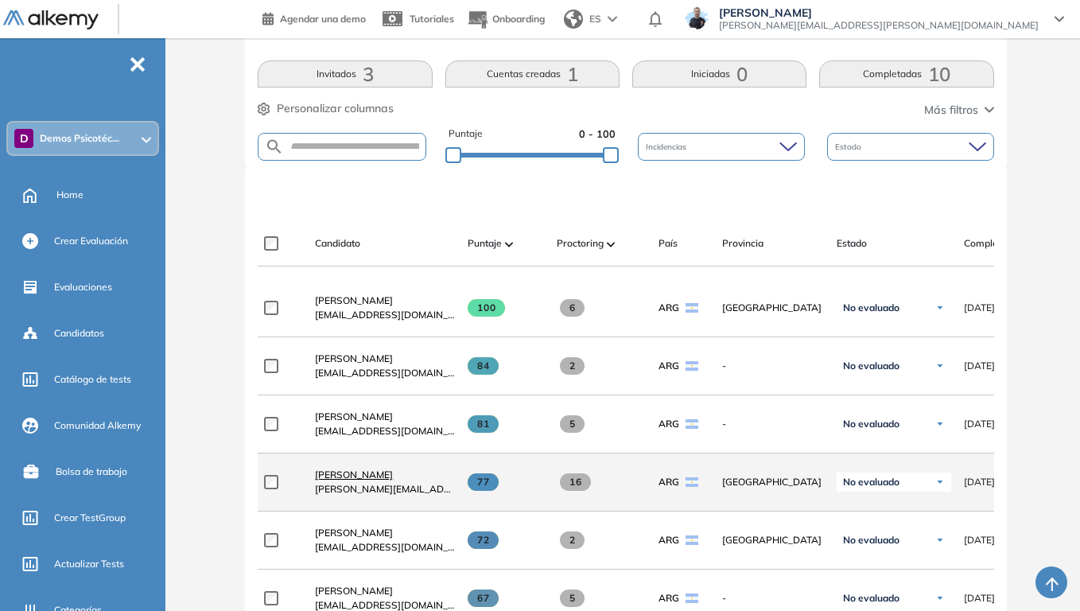
click at [371, 476] on span "Santino Monachesi" at bounding box center [354, 474] width 78 height 12
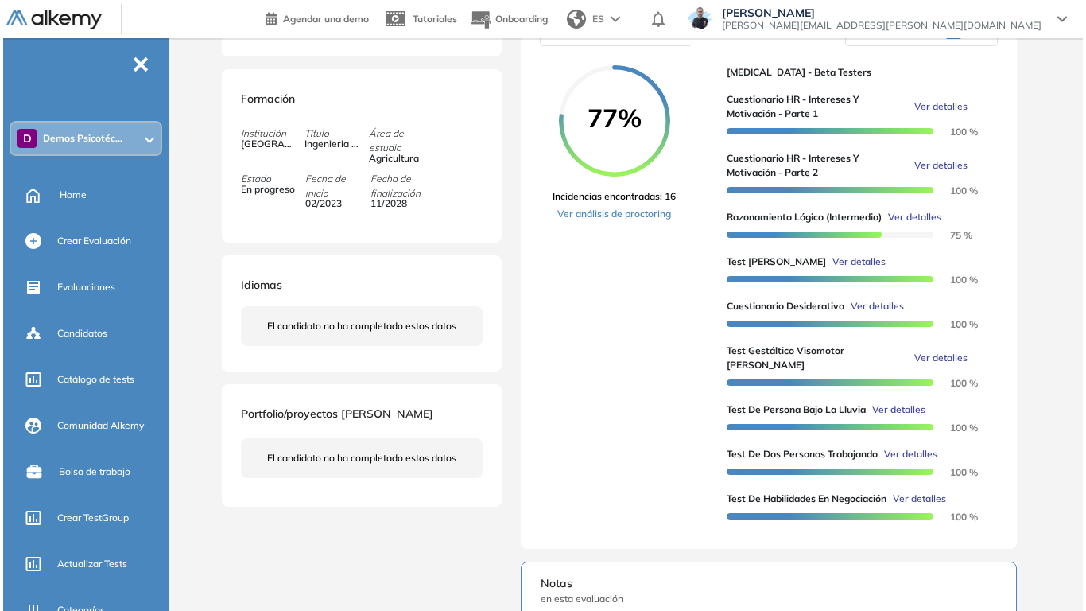
scroll to position [318, 0]
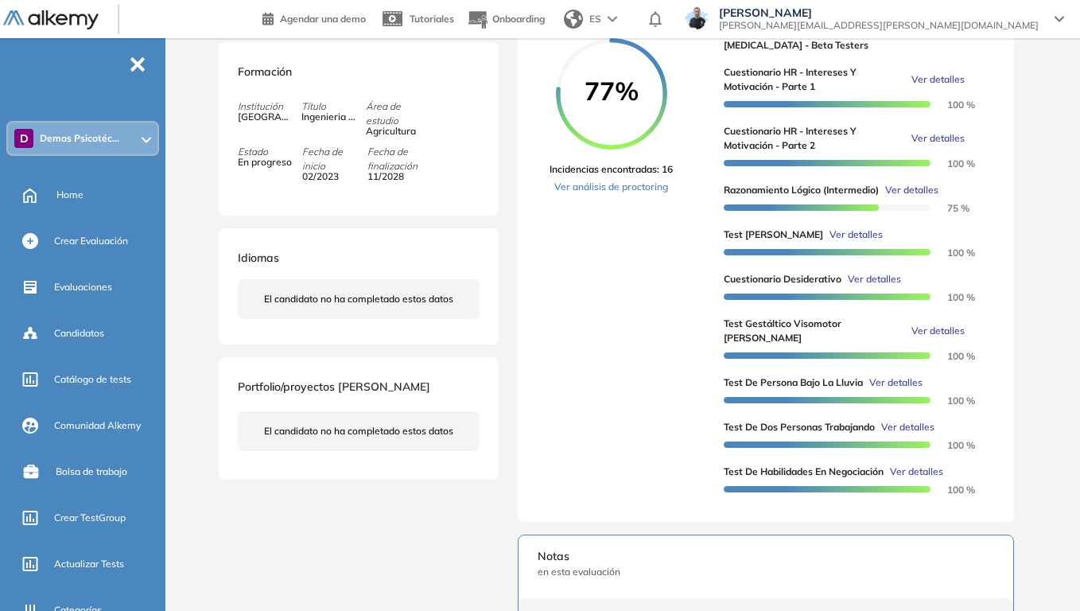
click at [846, 242] on span "Ver detalles" at bounding box center [855, 234] width 53 height 14
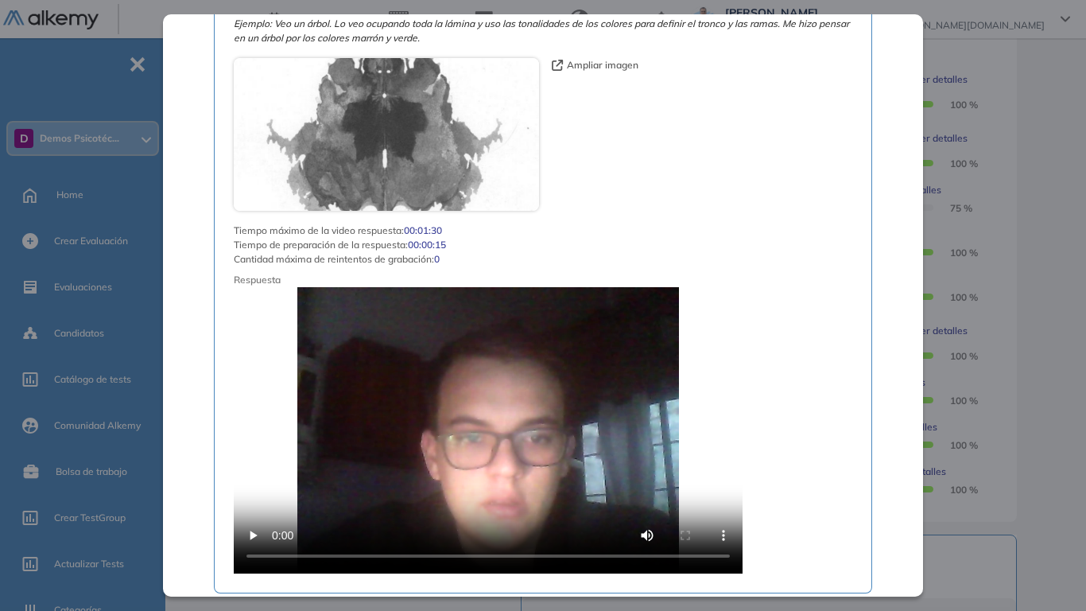
scroll to position [954, 0]
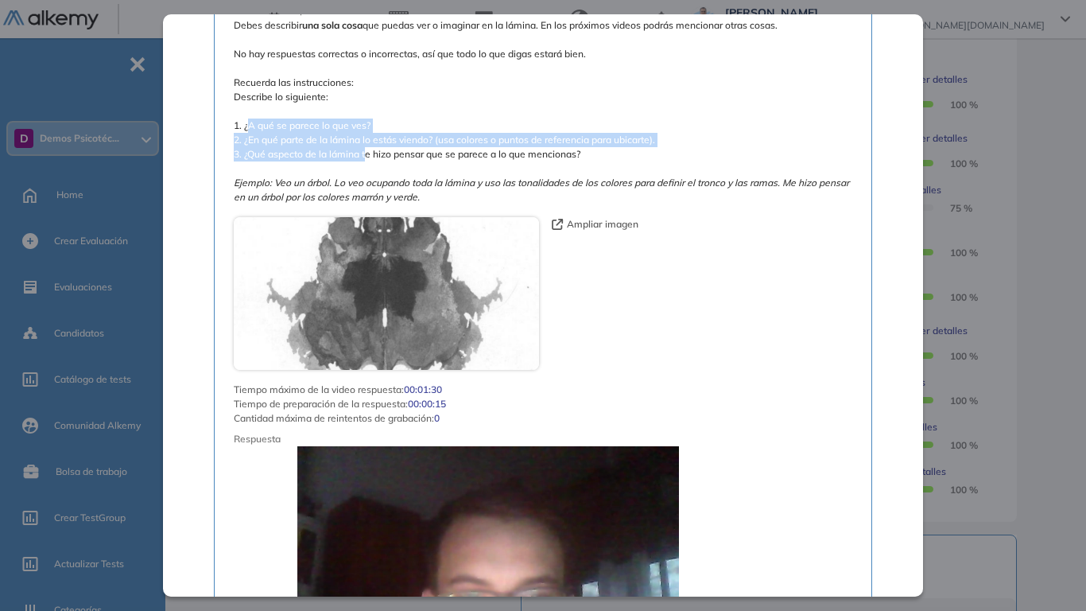
drag, startPoint x: 247, startPoint y: 113, endPoint x: 366, endPoint y: 136, distance: 121.5
click at [366, 136] on span "A continuación, verás una lámina. Debes describir una sola cosa que puedas ver …" at bounding box center [543, 104] width 619 height 200
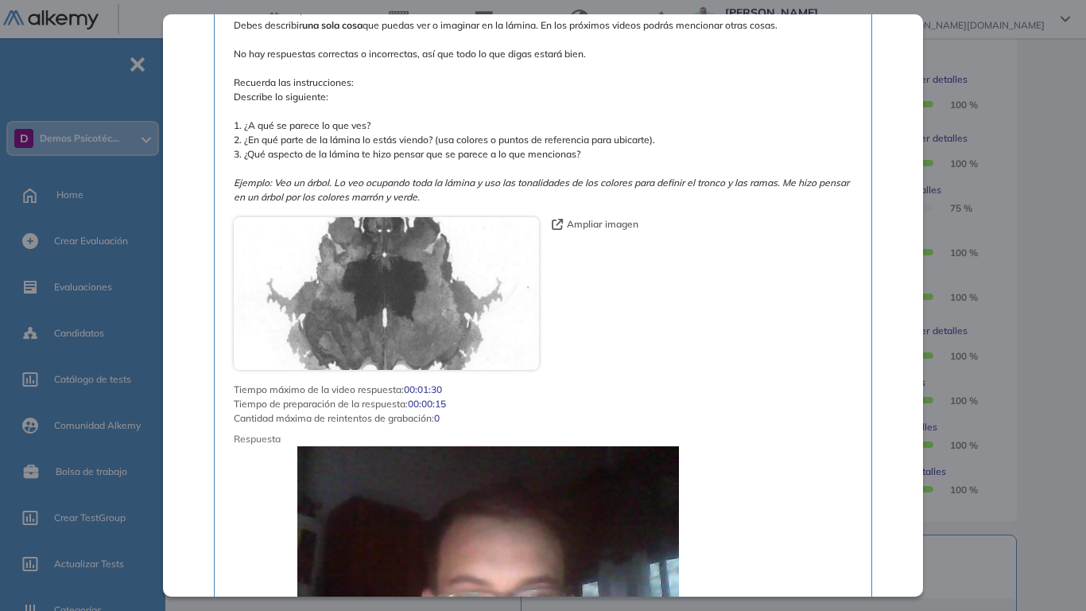
click at [713, 229] on div "Ampliar imagen" at bounding box center [543, 293] width 619 height 153
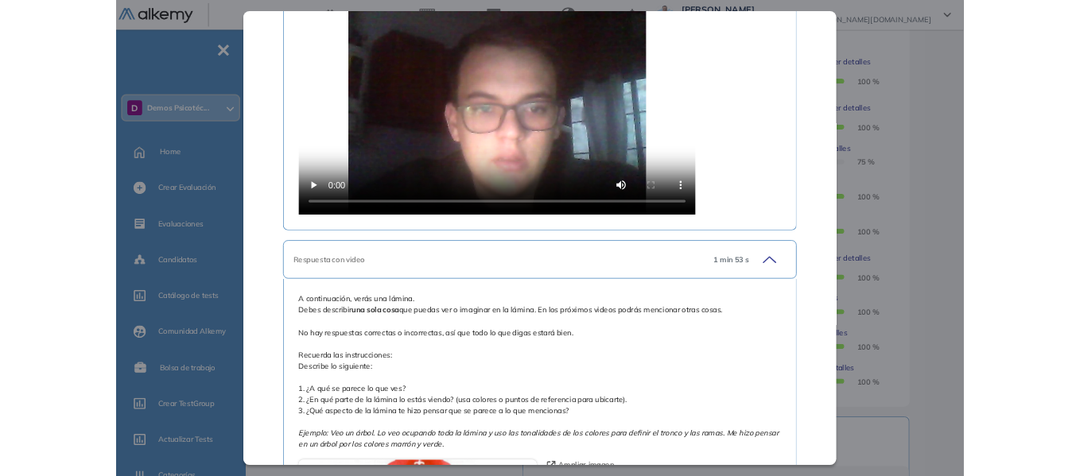
scroll to position [1431, 0]
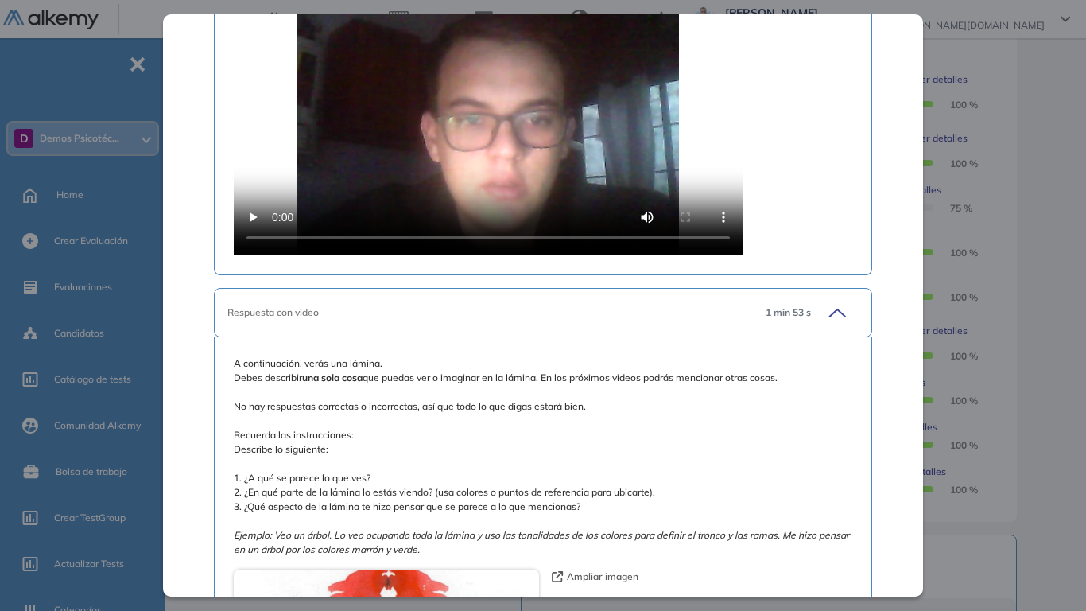
click at [1038, 203] on div "Test de Zulliger Recursos Humanos y Capacitación Intermedio Idiomas Objetivos P…" at bounding box center [629, 328] width 827 height 1152
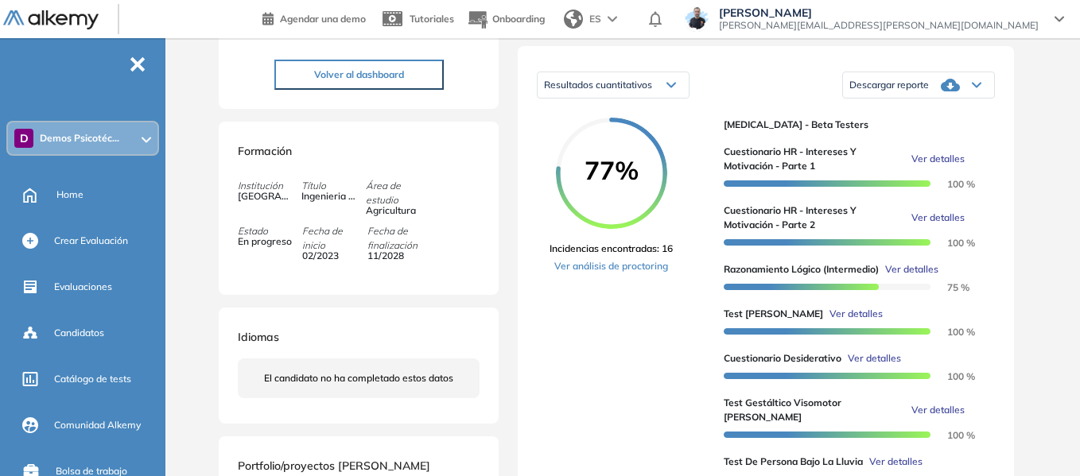
scroll to position [318, 0]
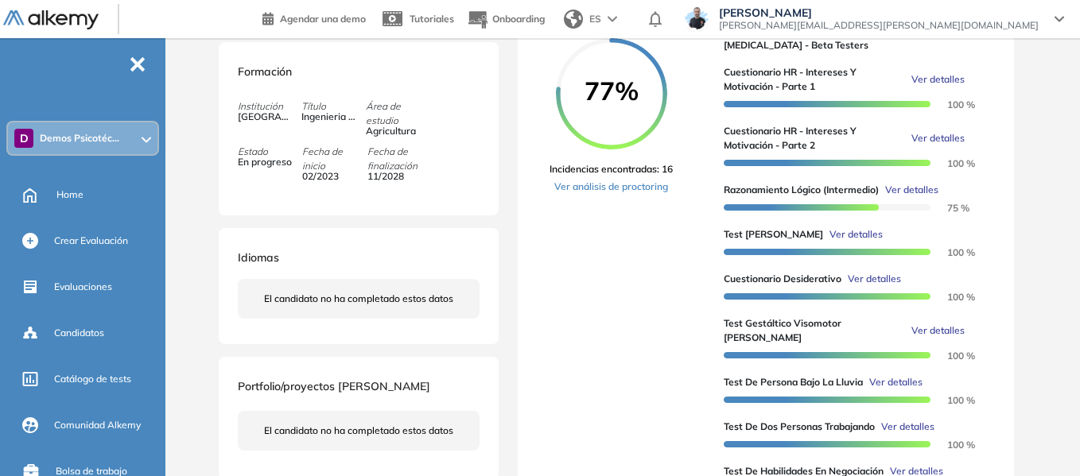
drag, startPoint x: 84, startPoint y: 192, endPoint x: 221, endPoint y: 29, distance: 212.8
click at [84, 192] on div "Home" at bounding box center [109, 194] width 106 height 27
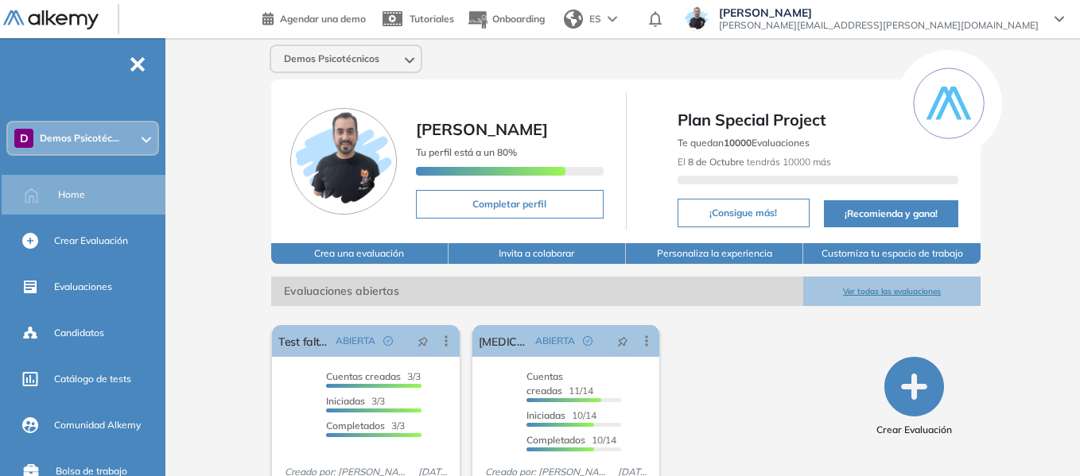
click at [125, 145] on div "D Demos Psicotéc..." at bounding box center [83, 138] width 150 height 32
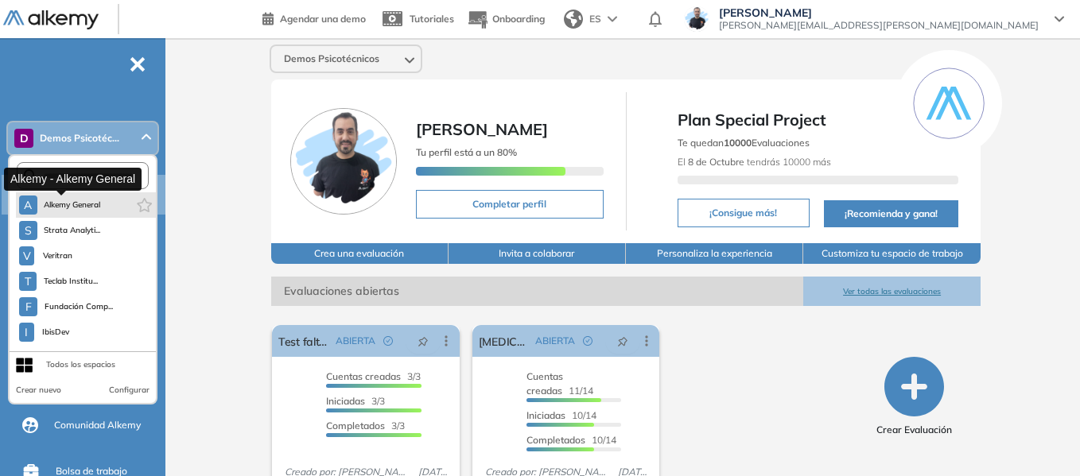
click at [80, 204] on span "Alkemy General" at bounding box center [72, 205] width 57 height 13
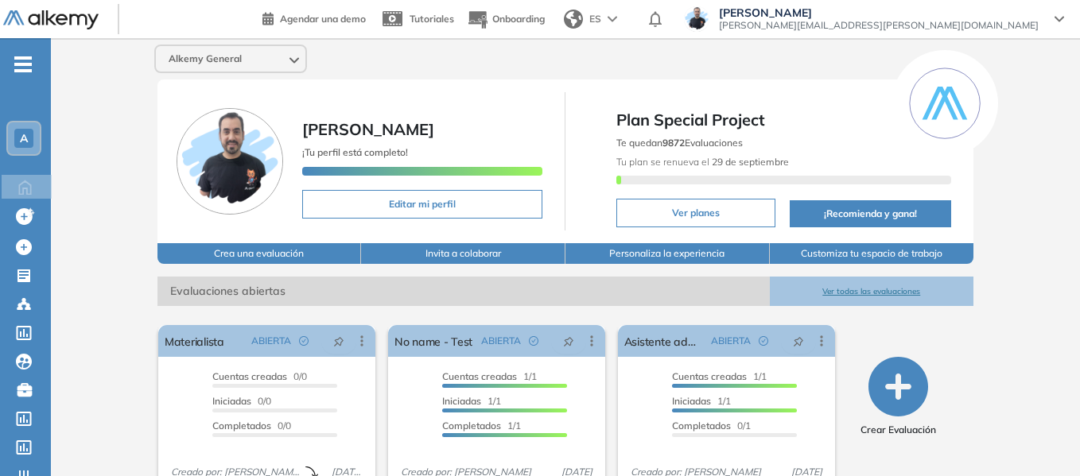
click at [11, 144] on div "A" at bounding box center [24, 138] width 32 height 32
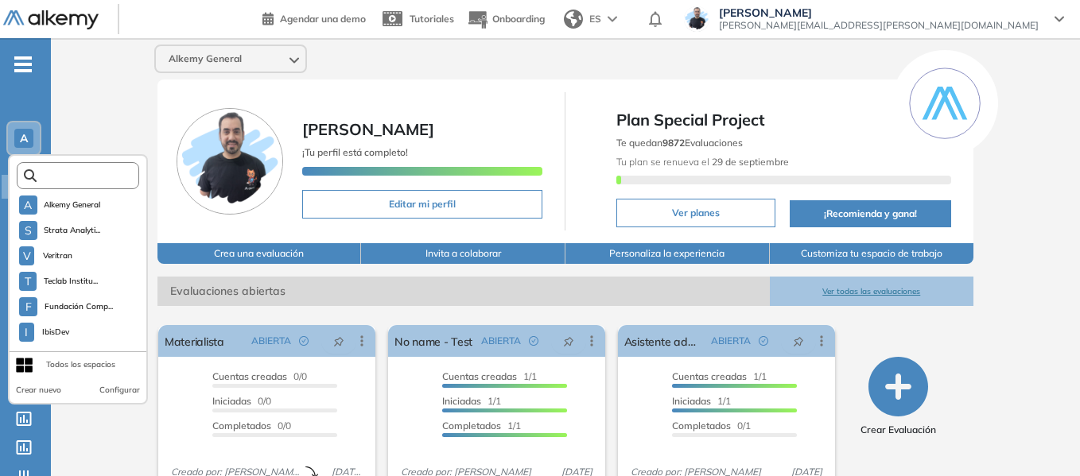
click at [97, 173] on input "text" at bounding box center [83, 176] width 92 height 12
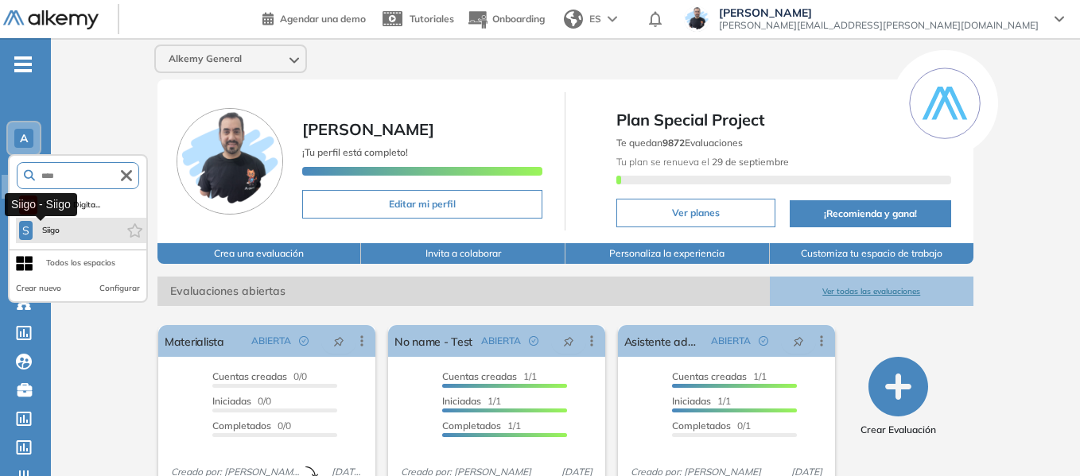
type input "****"
click at [57, 235] on span "Siigo" at bounding box center [50, 230] width 23 height 13
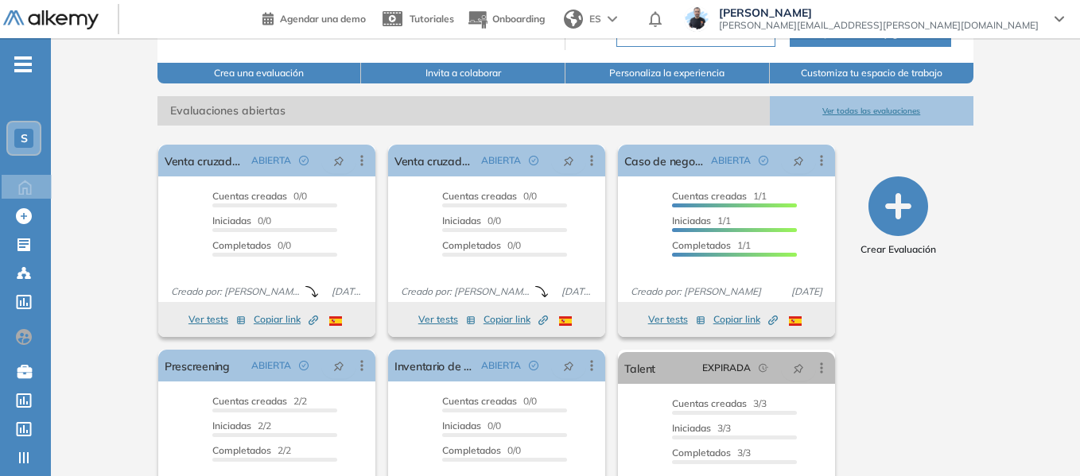
scroll to position [239, 0]
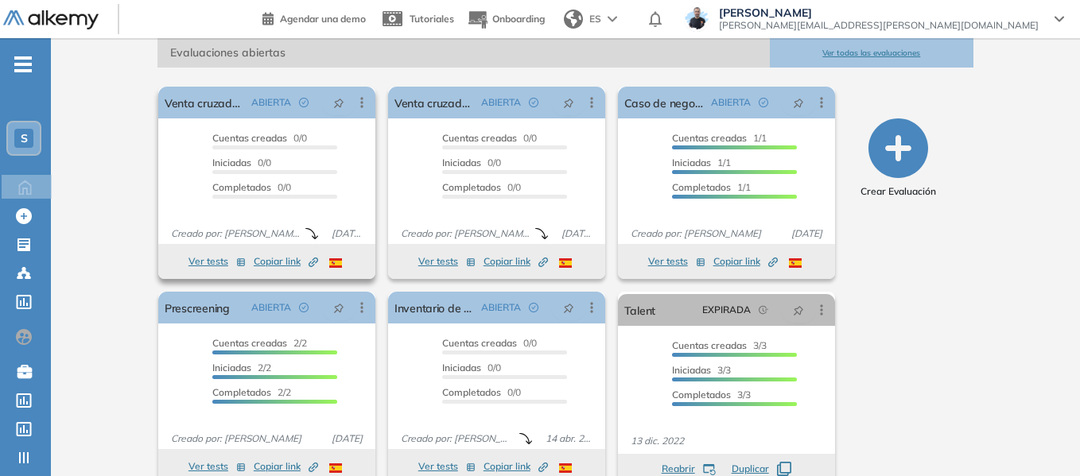
click at [216, 258] on button "Ver tests" at bounding box center [216, 261] width 57 height 19
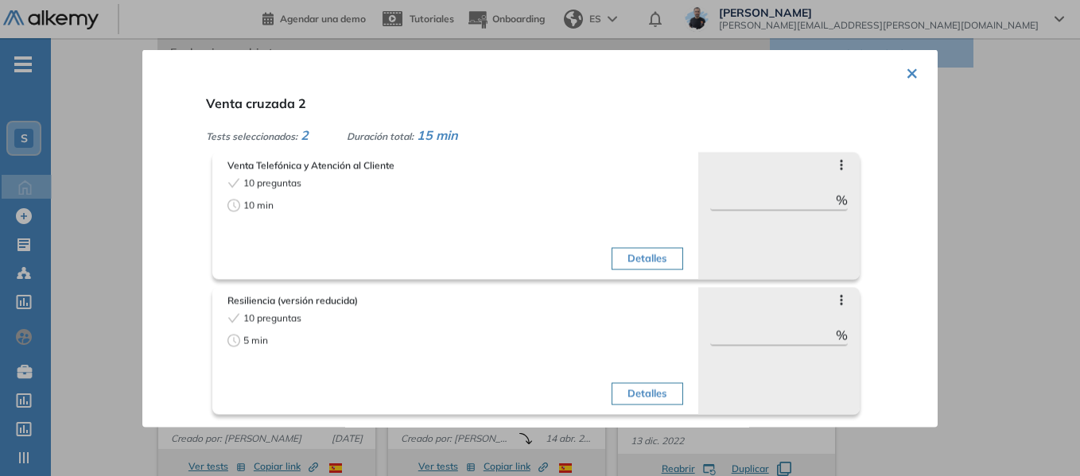
scroll to position [266, 0]
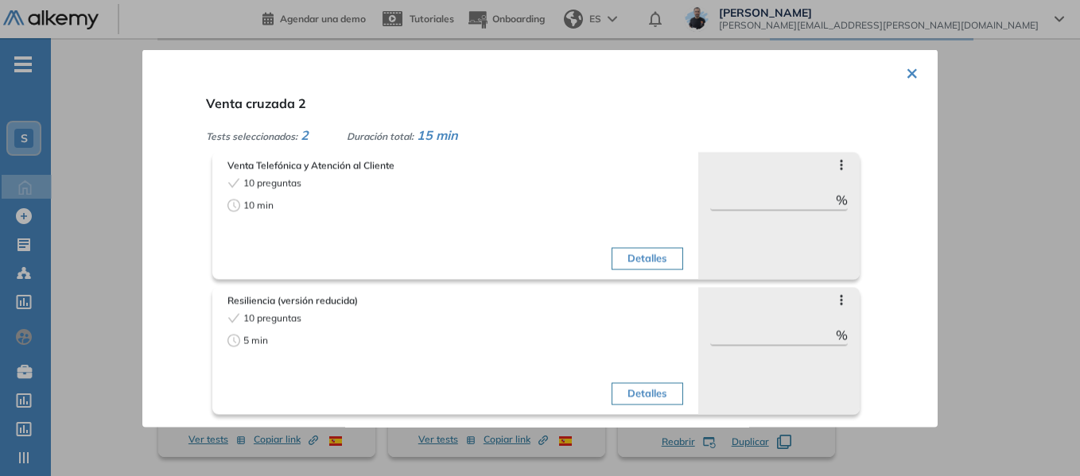
click at [910, 79] on button "×" at bounding box center [912, 71] width 13 height 31
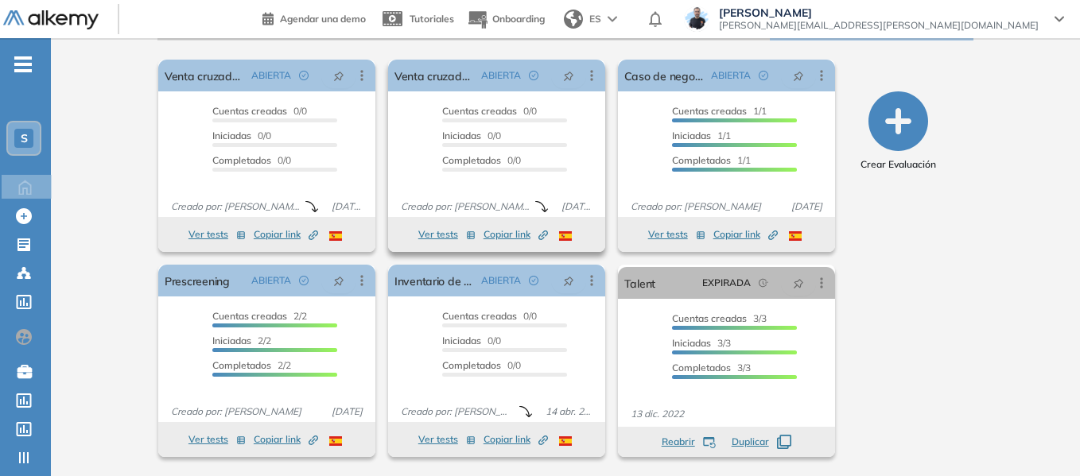
click at [439, 226] on button "Ver tests" at bounding box center [446, 234] width 57 height 19
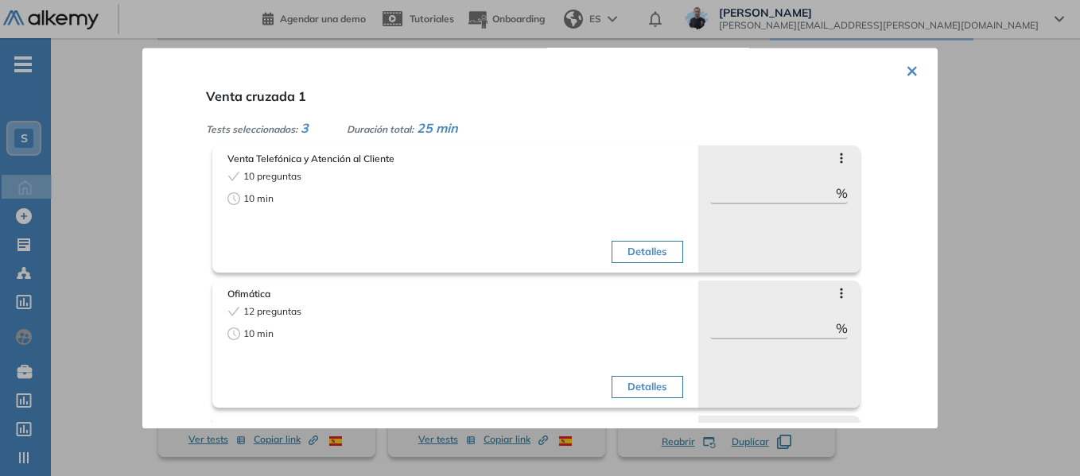
scroll to position [0, 0]
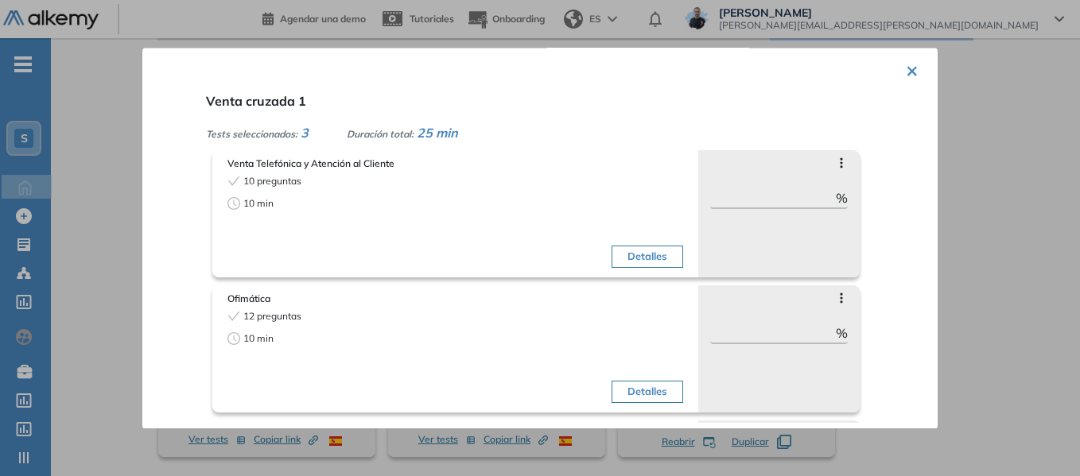
click at [911, 73] on button "×" at bounding box center [912, 69] width 13 height 31
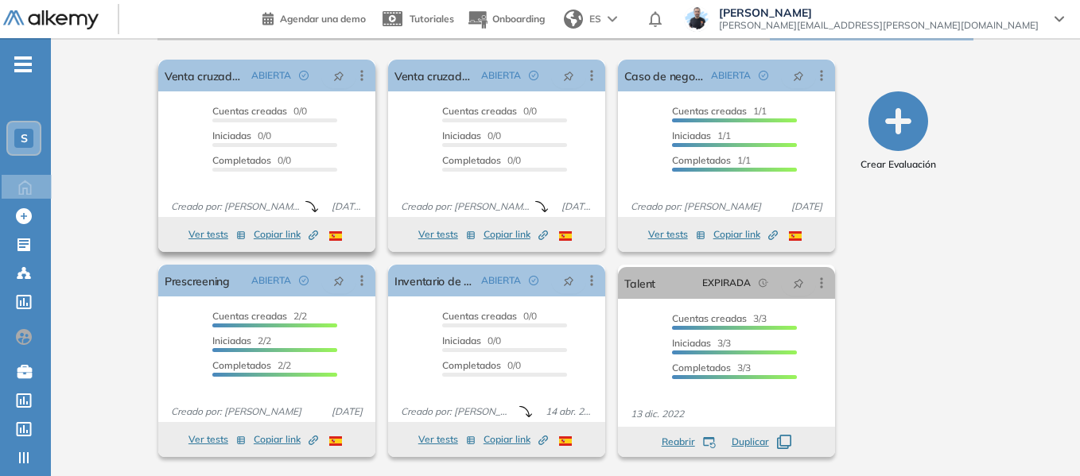
click at [289, 231] on span "Copiar link Created by potrace 1.16, written by [PERSON_NAME] [DATE]-[DATE]" at bounding box center [286, 234] width 64 height 14
drag, startPoint x: 269, startPoint y: 228, endPoint x: 232, endPoint y: 227, distance: 36.6
click at [269, 228] on span "Copiar link Created by potrace 1.16, written by [PERSON_NAME] [DATE]-[DATE]" at bounding box center [286, 234] width 64 height 14
click at [507, 238] on span "Copiar link Created by potrace 1.16, written by [PERSON_NAME] [DATE]-[DATE]" at bounding box center [516, 234] width 64 height 14
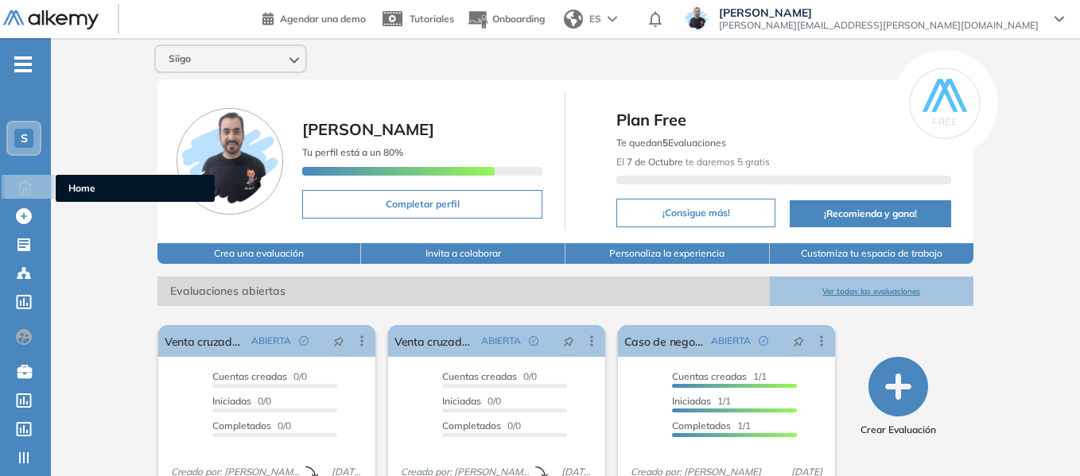
click at [27, 184] on icon at bounding box center [25, 186] width 28 height 19
click at [132, 188] on span "Home" at bounding box center [135, 188] width 134 height 14
click at [26, 184] on icon at bounding box center [25, 186] width 28 height 19
click at [91, 181] on span "Home" at bounding box center [135, 188] width 134 height 14
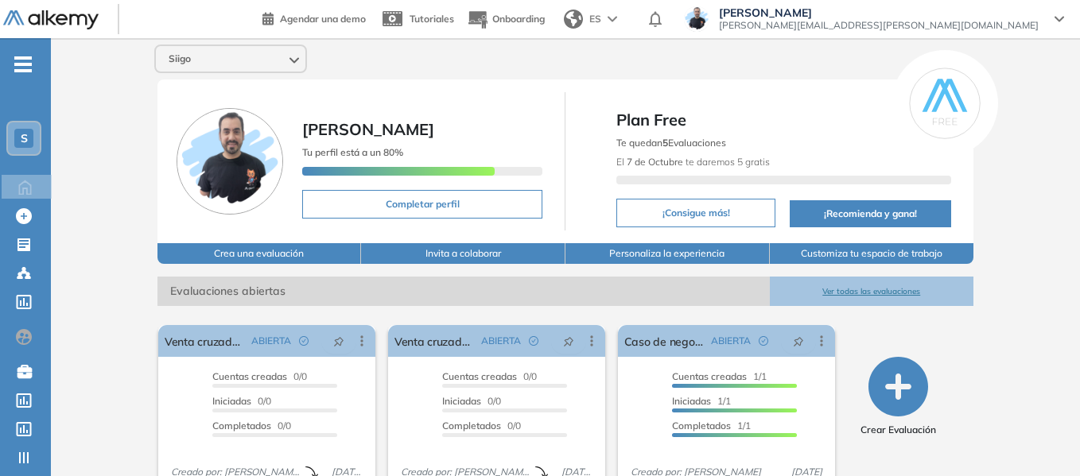
click at [34, 68] on ul "S Home Home Crear Evaluación Crear Evaluación Evaluaciones Evaluaciones Candida…" at bounding box center [25, 326] width 51 height 524
drag, startPoint x: 21, startPoint y: 64, endPoint x: 28, endPoint y: 69, distance: 8.6
click at [21, 64] on icon "-" at bounding box center [22, 64] width 17 height 3
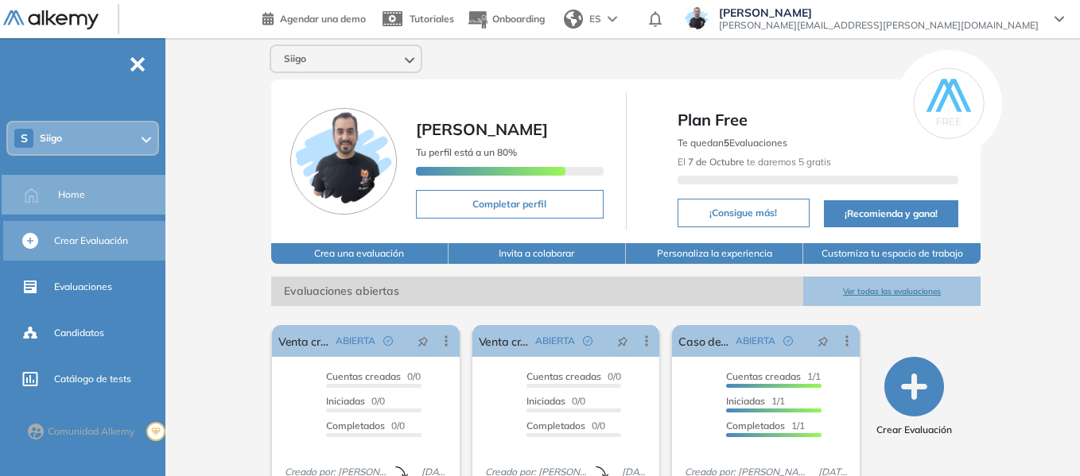
click at [74, 235] on span "Crear Evaluación" at bounding box center [91, 241] width 74 height 14
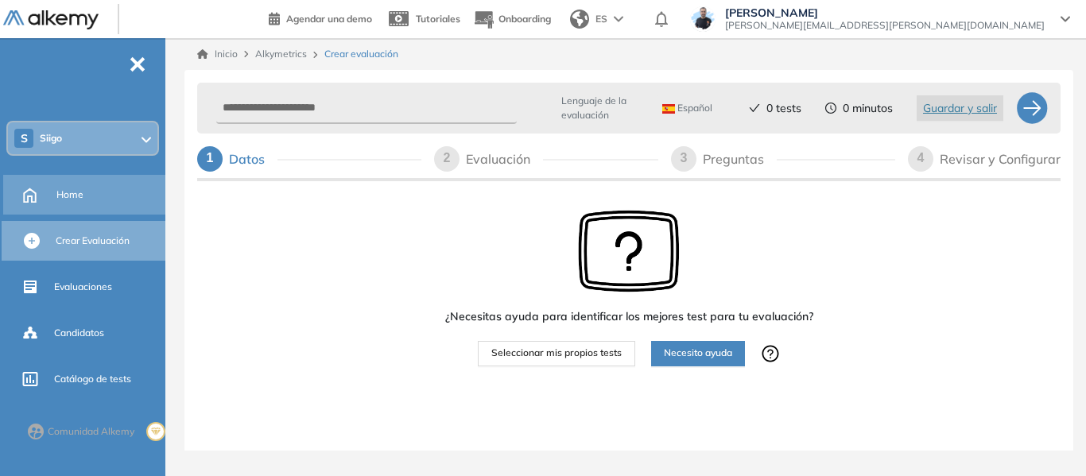
click at [72, 190] on span "Home" at bounding box center [69, 195] width 27 height 14
